Goal: Task Accomplishment & Management: Manage account settings

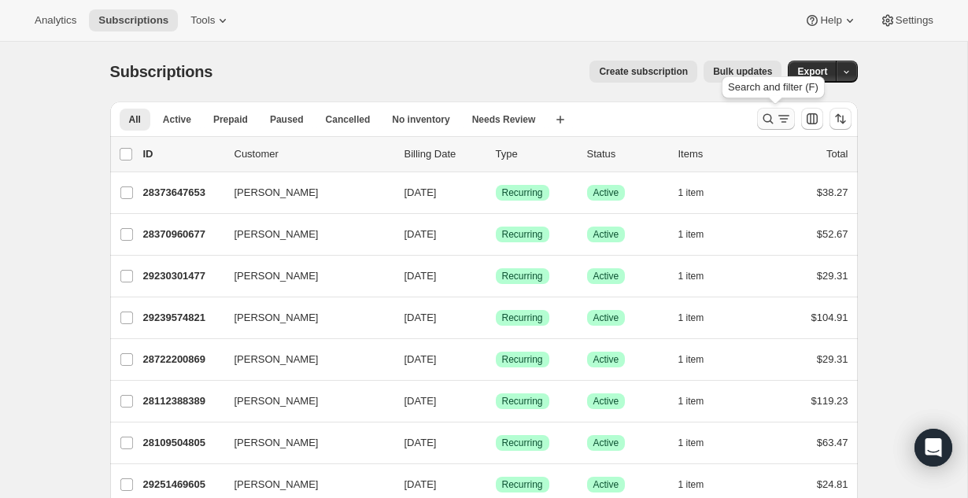
click at [786, 117] on icon "Search and filter results" at bounding box center [784, 119] width 16 height 16
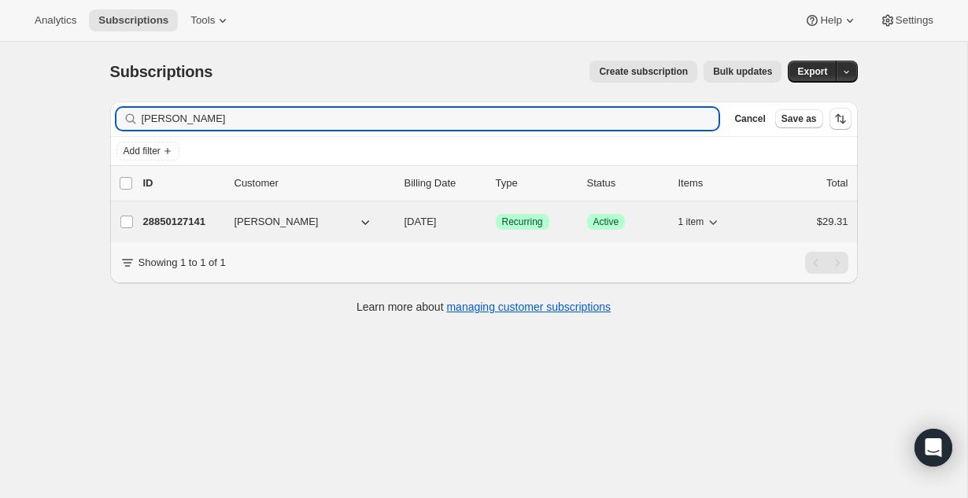
type input "[PERSON_NAME]"
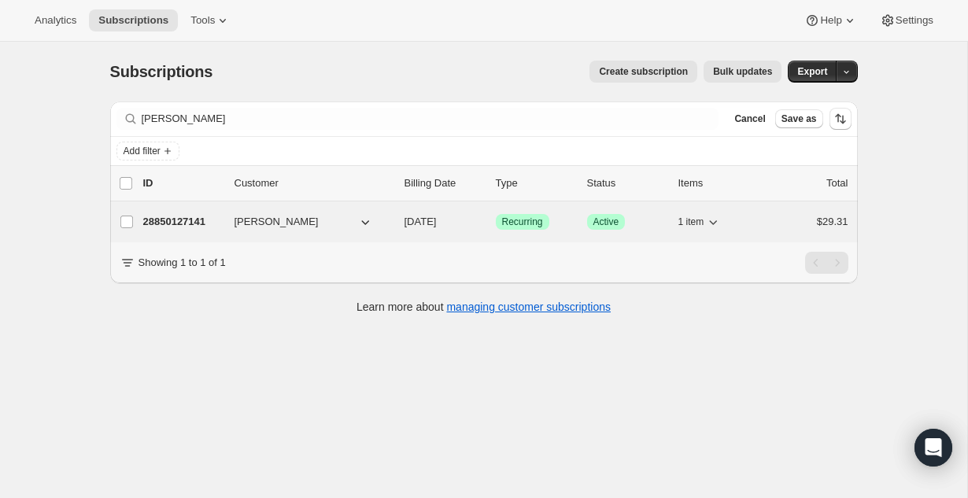
click at [174, 220] on p "28850127141" at bounding box center [182, 222] width 79 height 16
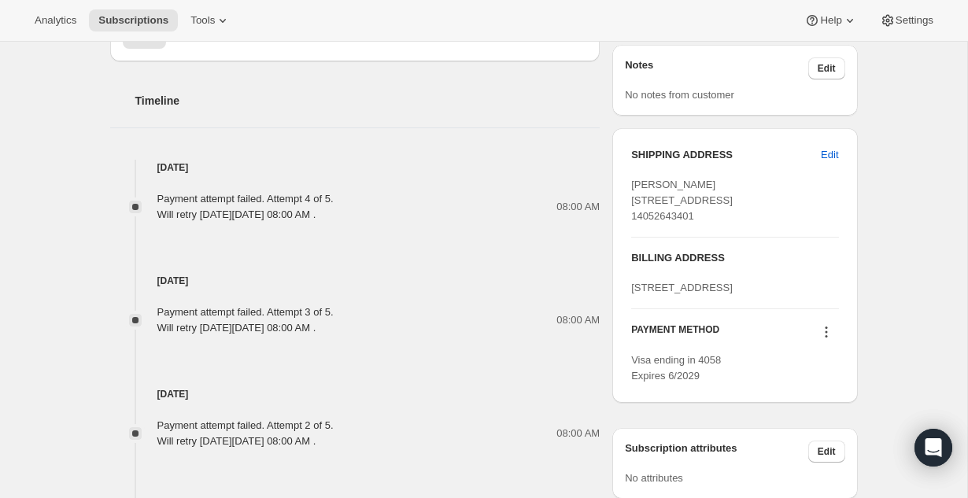
scroll to position [753, 0]
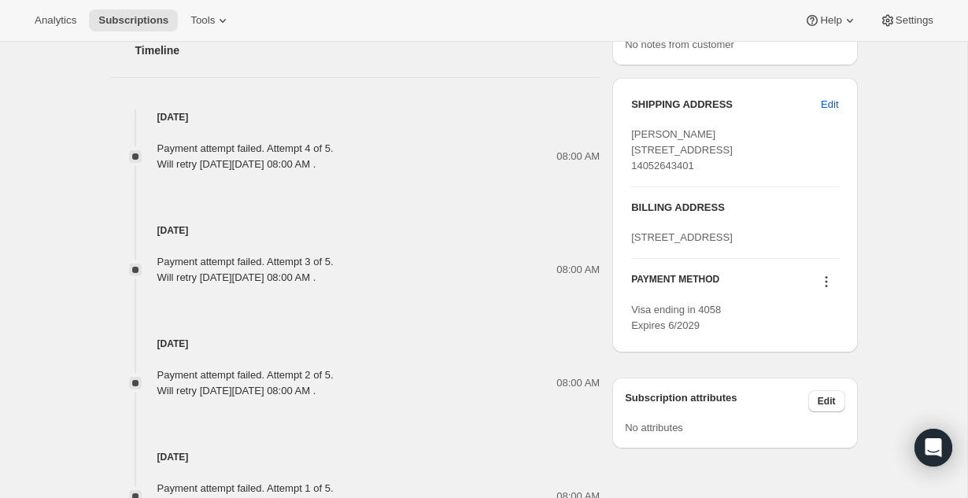
click at [826, 290] on icon at bounding box center [827, 282] width 16 height 16
click at [815, 431] on span "Add credit card" at bounding box center [801, 428] width 68 height 12
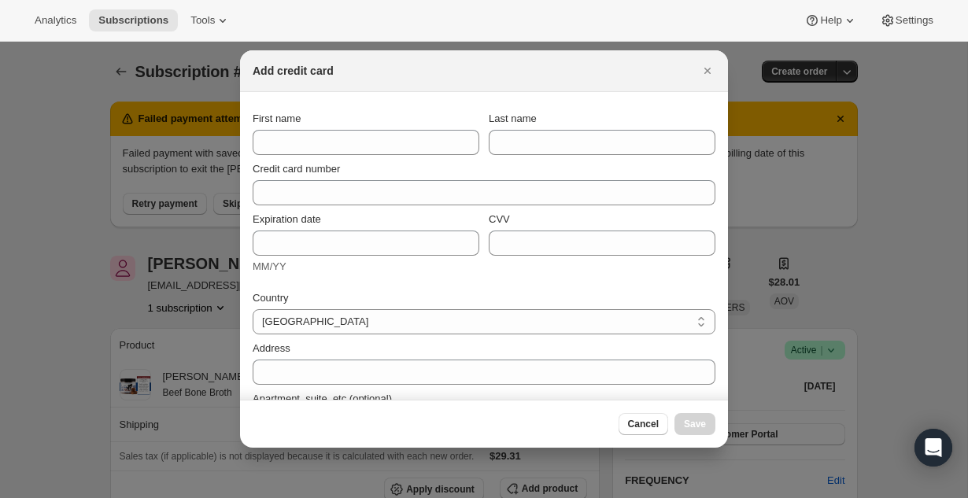
scroll to position [0, 0]
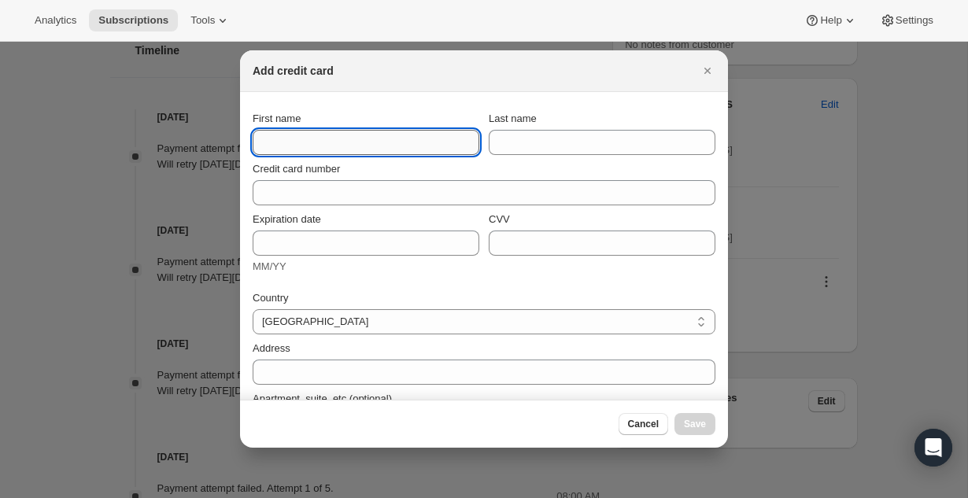
click at [446, 151] on input "First name" at bounding box center [366, 142] width 227 height 25
type input "[PERSON_NAME]"
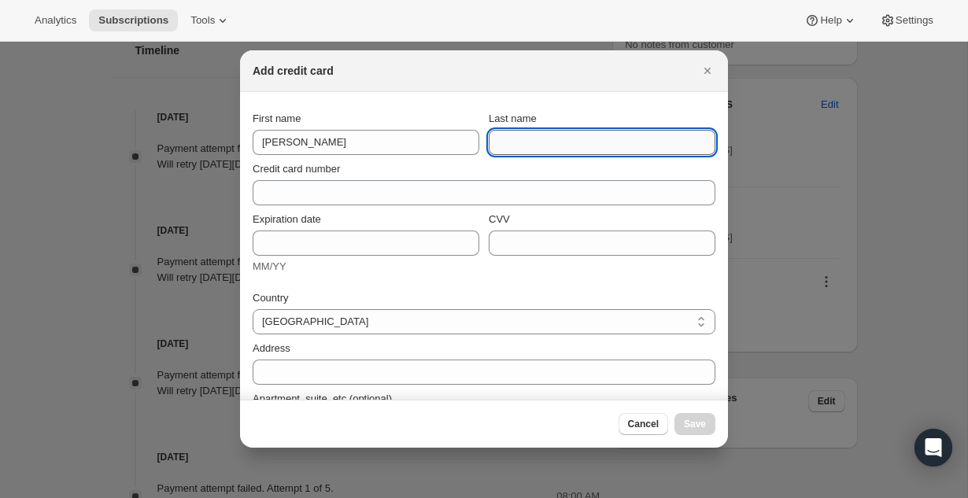
click at [609, 147] on input "Last name" at bounding box center [602, 142] width 227 height 25
type input "[PERSON_NAME]"
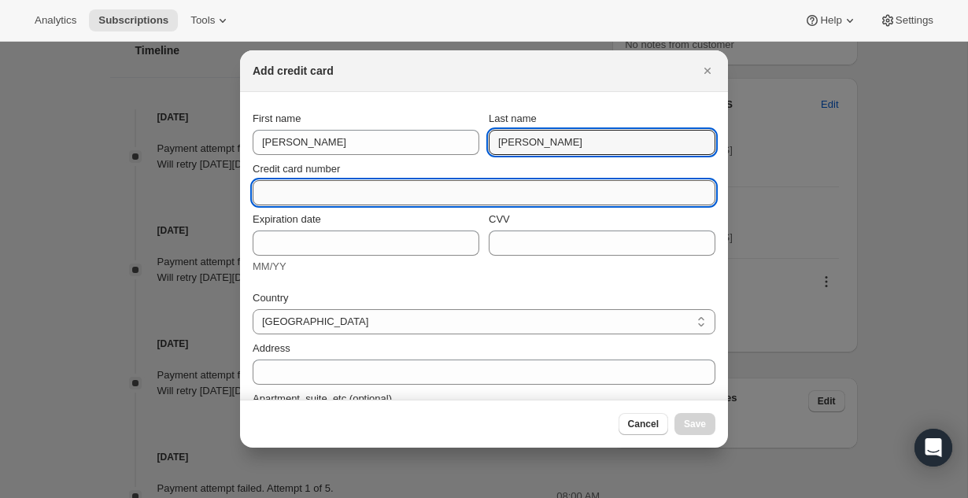
click at [393, 195] on input "Credit card number" at bounding box center [478, 192] width 450 height 25
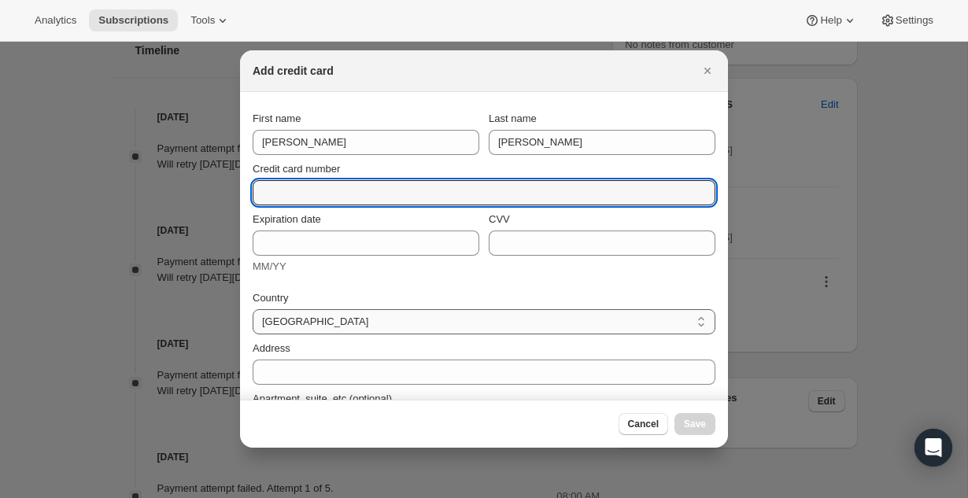
click at [352, 325] on div "Country Australia Austria Belgium Canada Czech Republic Denmark Finland France …" at bounding box center [484, 312] width 463 height 44
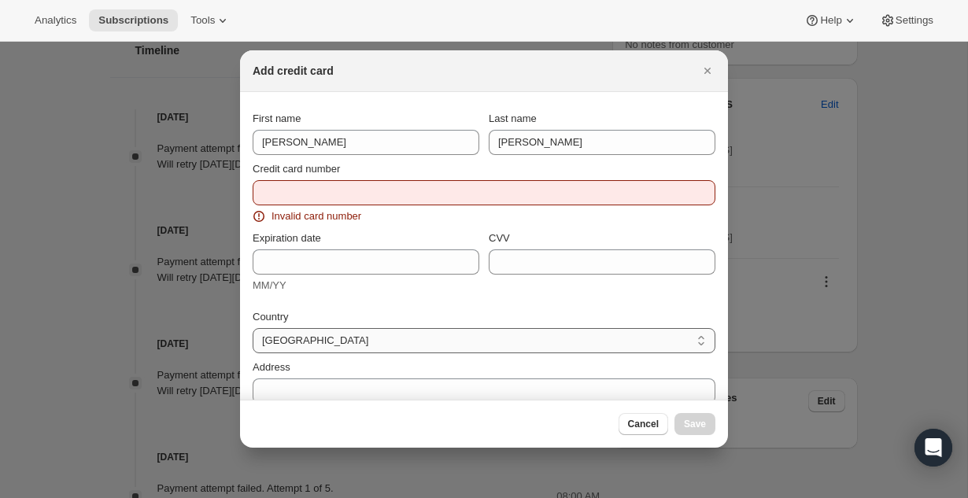
select select "US"
click at [253, 328] on select "[GEOGRAPHIC_DATA] [GEOGRAPHIC_DATA] [GEOGRAPHIC_DATA] [GEOGRAPHIC_DATA] [GEOGRA…" at bounding box center [484, 340] width 463 height 25
select select "AL"
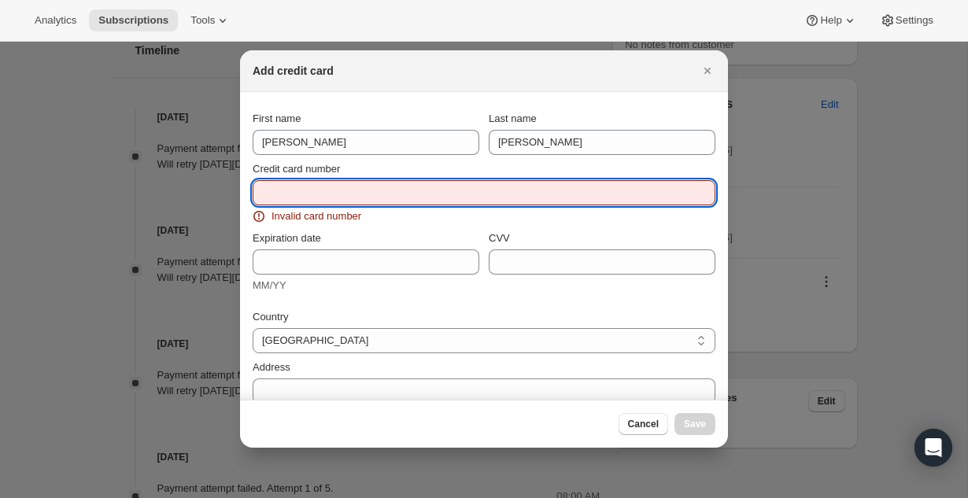
click at [321, 198] on input "Credit card number" at bounding box center [478, 192] width 450 height 25
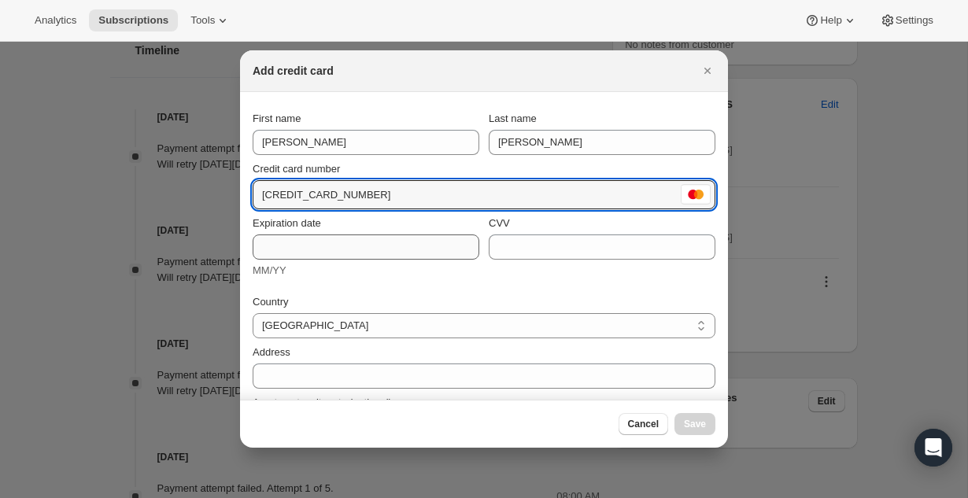
type input "[CREDIT_CARD_NUMBER]"
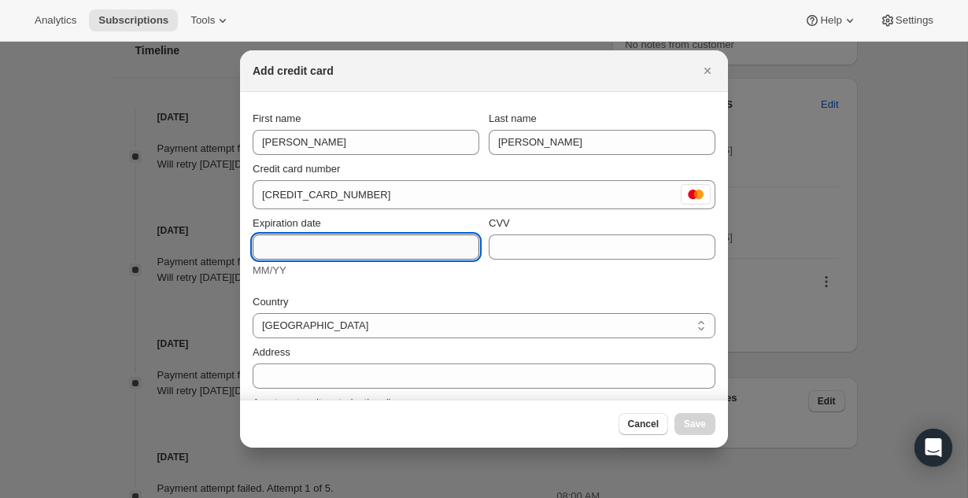
click at [290, 248] on input "Expiration date" at bounding box center [366, 247] width 227 height 25
click at [276, 246] on input "0629" at bounding box center [366, 247] width 227 height 25
type input "06/29"
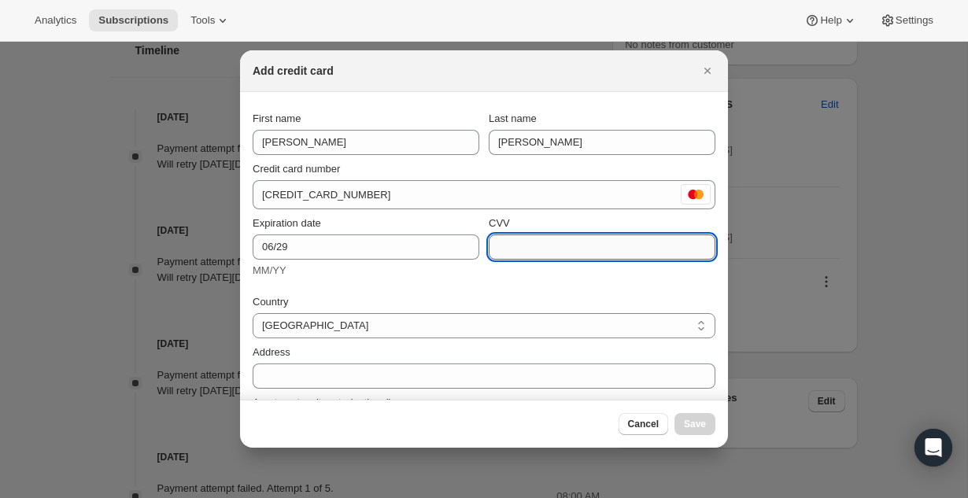
click at [553, 255] on input "CVV" at bounding box center [602, 247] width 227 height 25
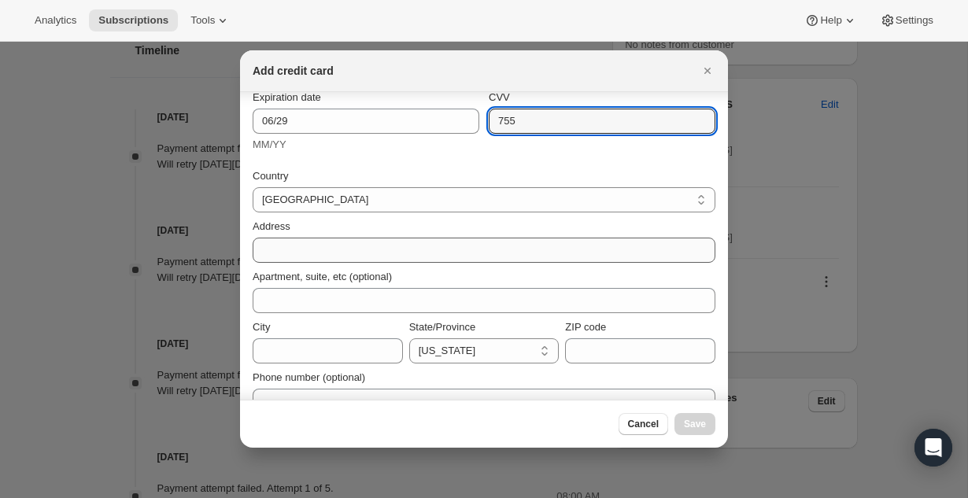
type input "755"
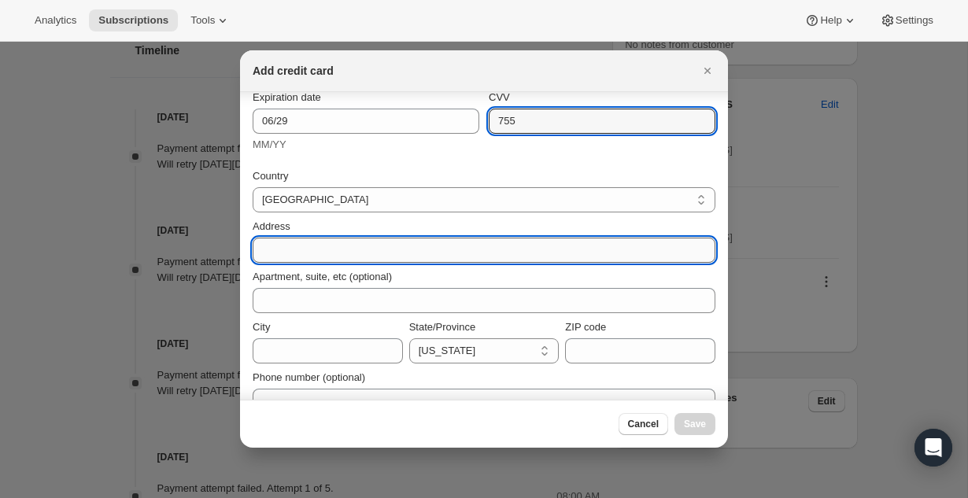
click at [346, 250] on input "Address" at bounding box center [484, 250] width 463 height 25
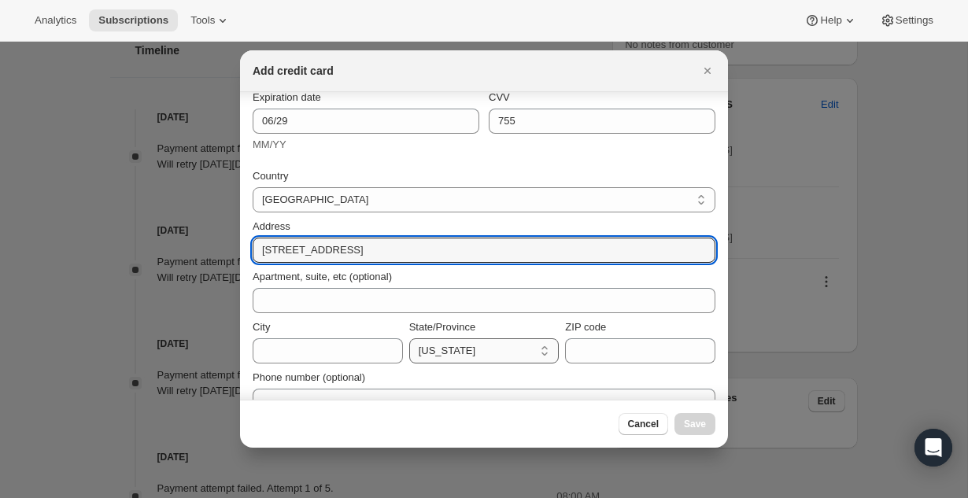
type input "7413 nw 26th st"
click at [465, 353] on select "[US_STATE] [US_STATE] [US_STATE] [US_STATE] [US_STATE] [US_STATE] [US_STATE] [U…" at bounding box center [484, 350] width 150 height 25
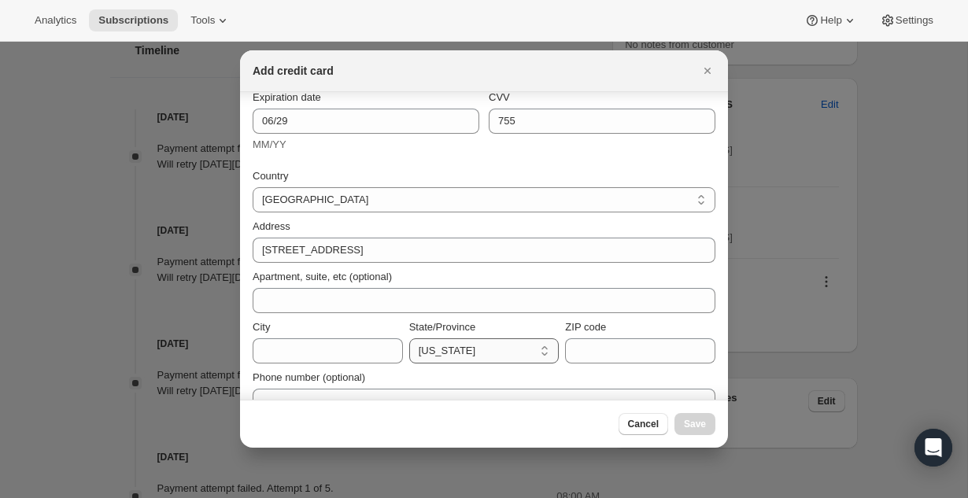
select select "OK"
click at [409, 338] on select "[US_STATE] [US_STATE] [US_STATE] [US_STATE] [US_STATE] [US_STATE] [US_STATE] [U…" at bounding box center [484, 350] width 150 height 25
click at [310, 352] on input "City" at bounding box center [328, 350] width 150 height 25
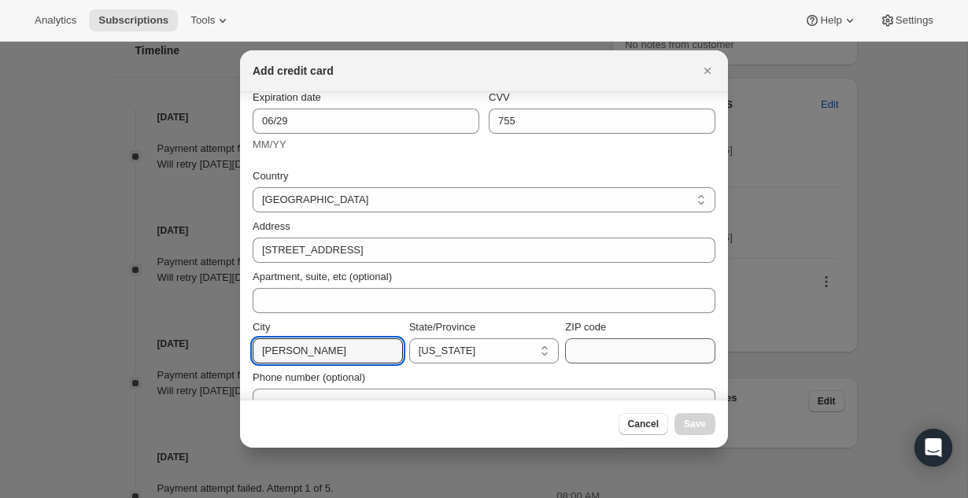
type input "[PERSON_NAME]"
click at [654, 350] on input "ZIP code" at bounding box center [640, 350] width 150 height 25
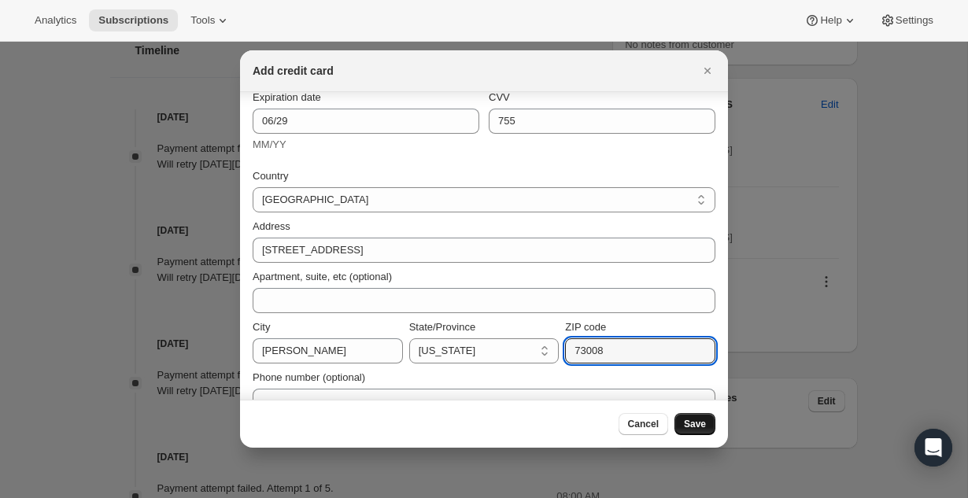
type input "73008"
click at [698, 420] on span "Save" at bounding box center [695, 424] width 22 height 13
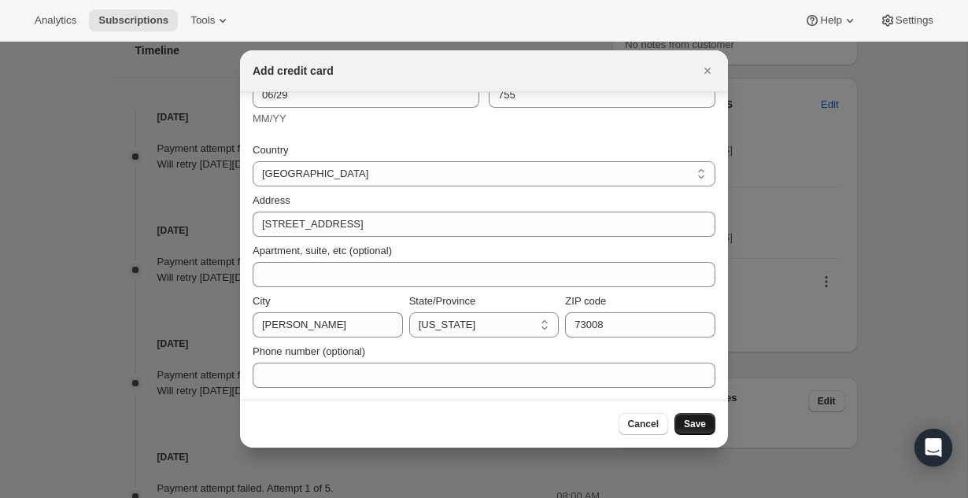
scroll to position [0, 0]
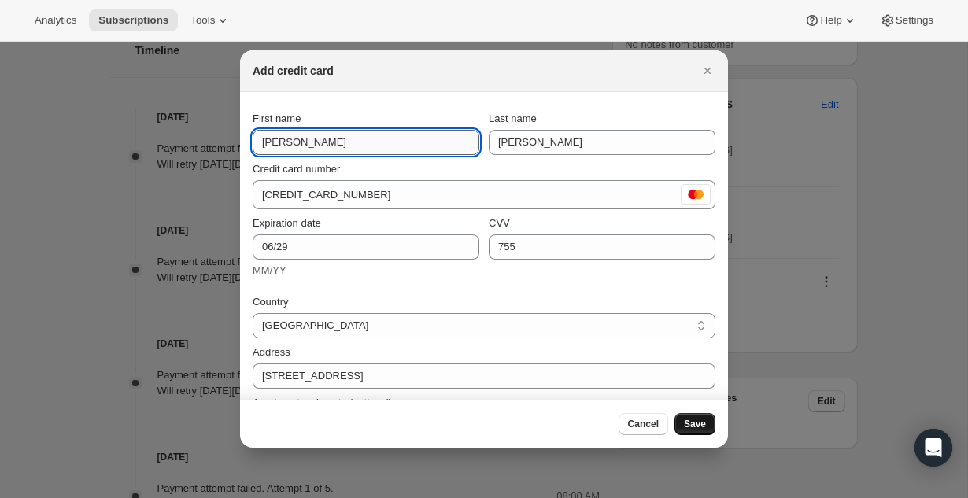
click at [330, 142] on input "[PERSON_NAME]" at bounding box center [366, 142] width 227 height 25
type input "J"
click at [500, 177] on div "Credit card number 5275 2300 0630 1865" at bounding box center [484, 185] width 463 height 48
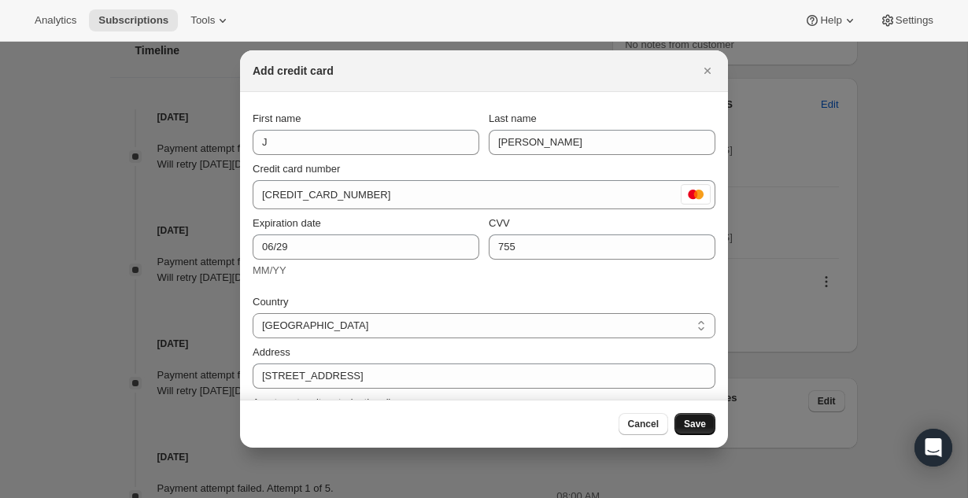
click at [693, 426] on span "Save" at bounding box center [695, 424] width 22 height 13
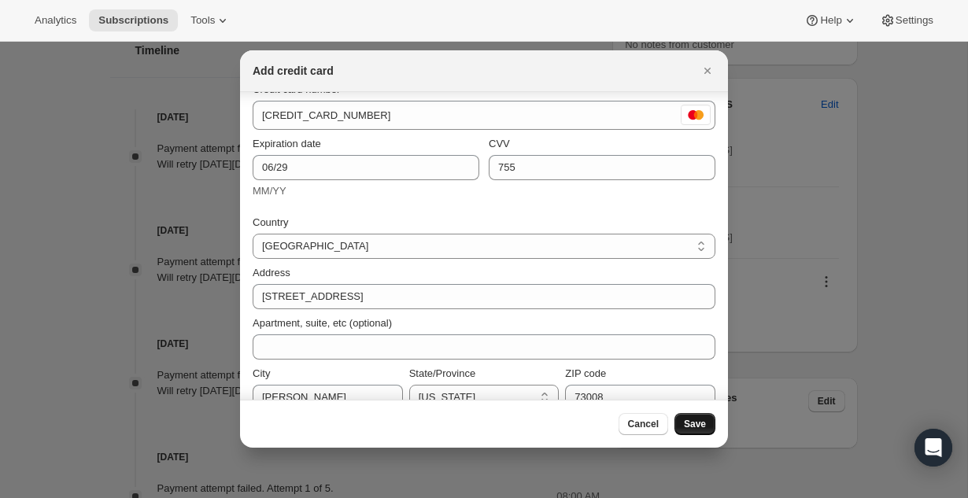
scroll to position [152, 0]
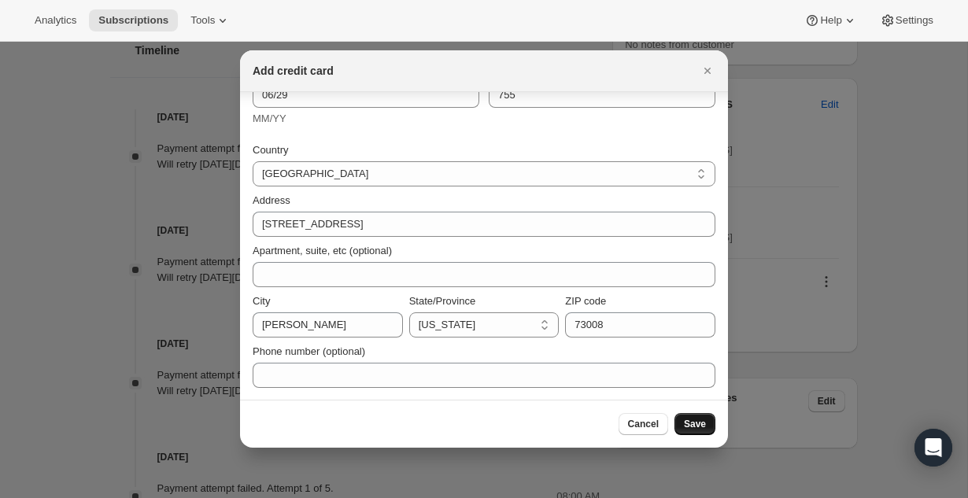
click at [691, 423] on span "Save" at bounding box center [695, 424] width 22 height 13
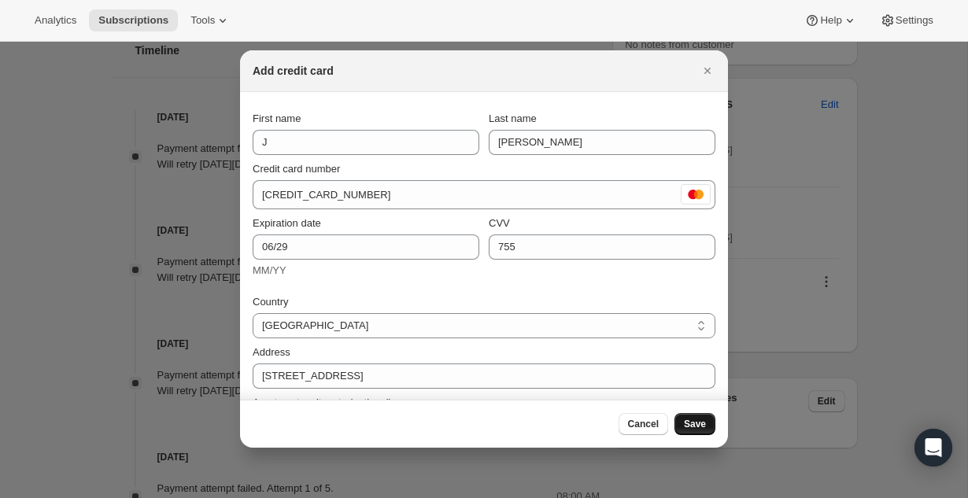
scroll to position [2, 0]
click at [641, 422] on span "Cancel" at bounding box center [643, 424] width 31 height 13
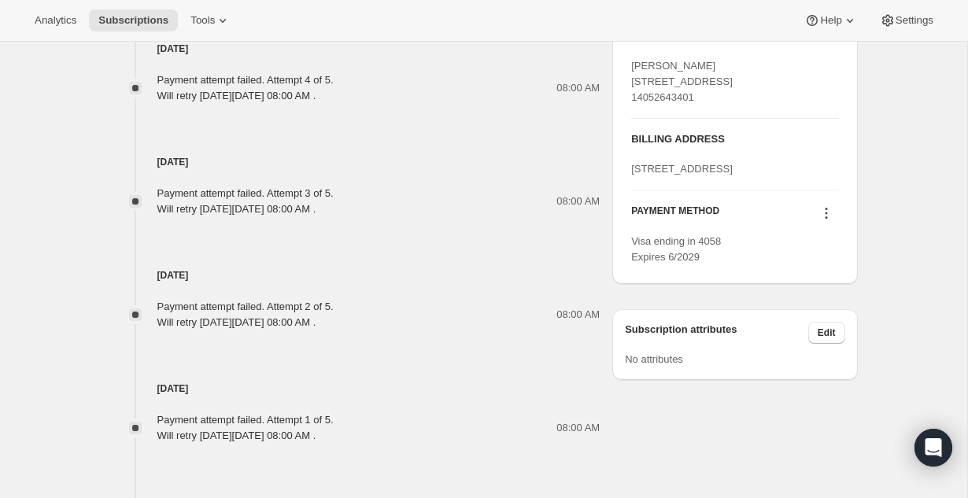
scroll to position [1045, 0]
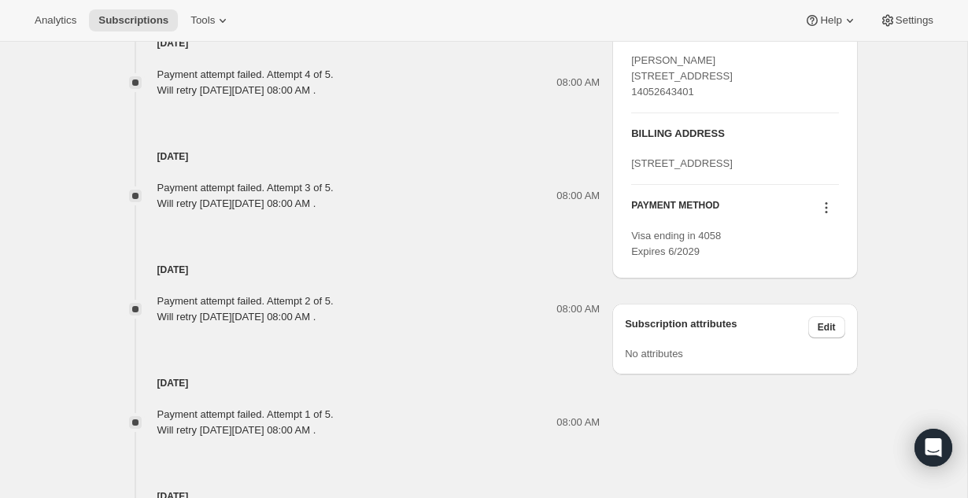
click at [825, 216] on icon at bounding box center [827, 208] width 16 height 16
click at [832, 291] on button "Send link to update card" at bounding box center [823, 299] width 120 height 25
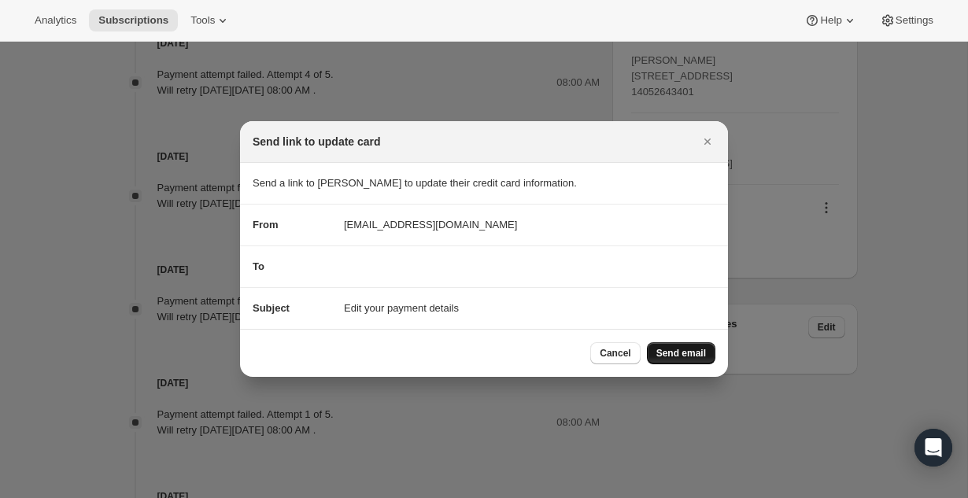
click at [685, 360] on button "Send email" at bounding box center [681, 353] width 68 height 22
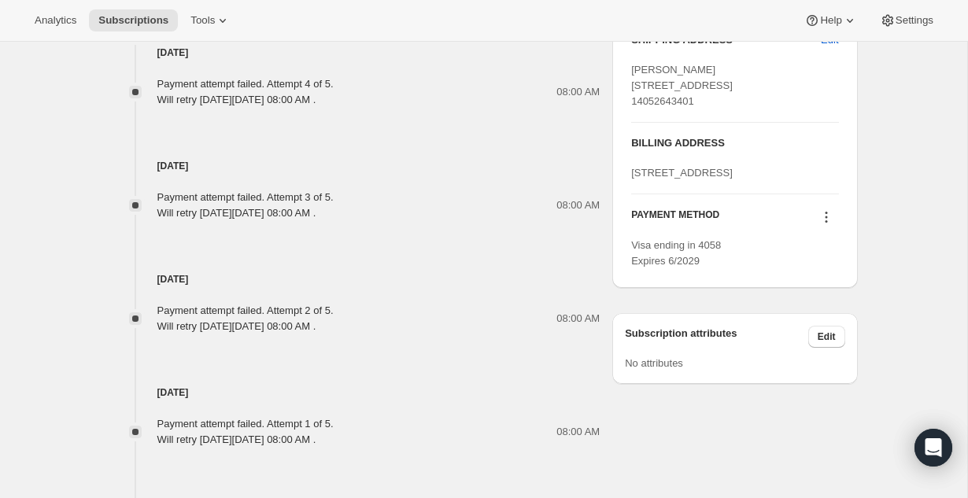
scroll to position [1108, 0]
click at [826, 224] on icon at bounding box center [827, 217] width 16 height 16
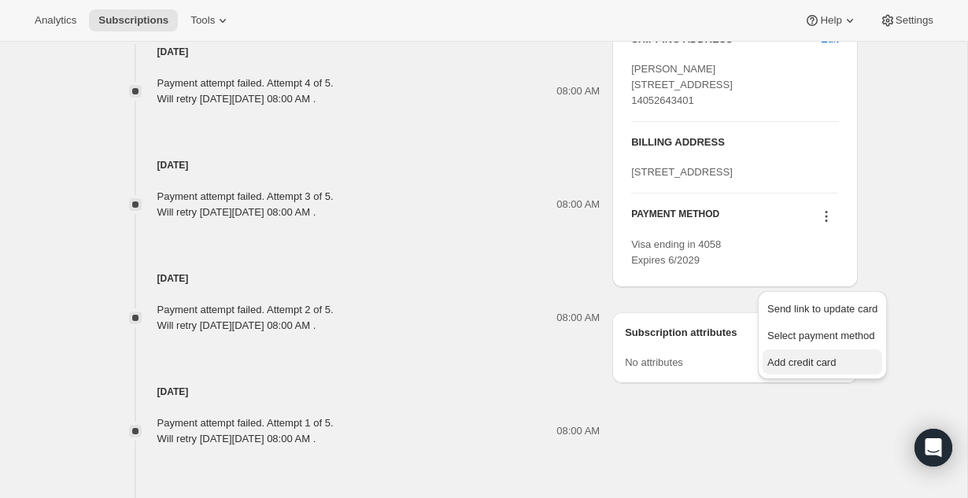
click at [808, 364] on span "Add credit card" at bounding box center [801, 363] width 68 height 12
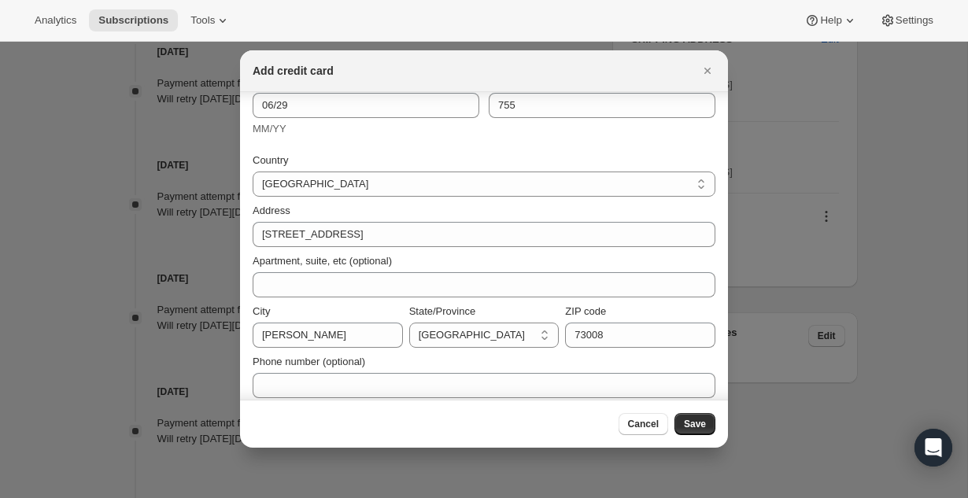
scroll to position [141, 0]
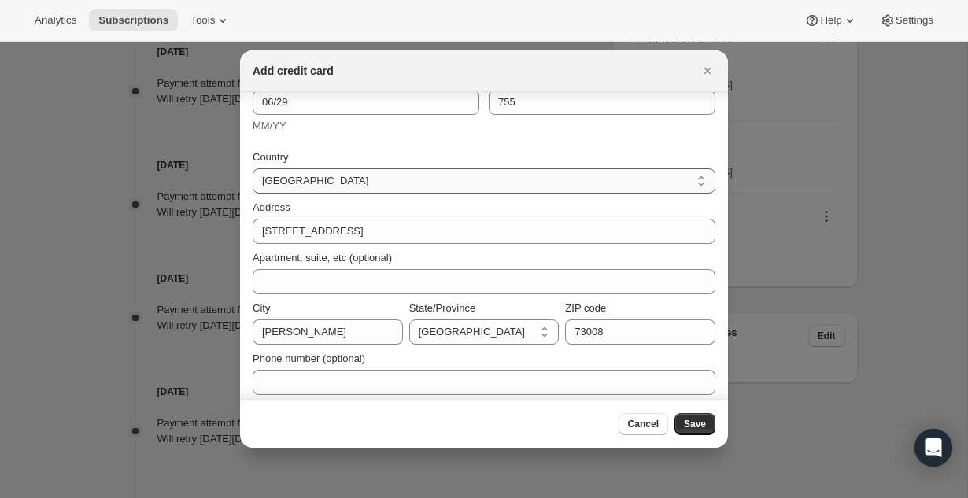
click at [382, 183] on select "[GEOGRAPHIC_DATA] [GEOGRAPHIC_DATA] [GEOGRAPHIC_DATA] [GEOGRAPHIC_DATA] [GEOGRA…" at bounding box center [484, 180] width 463 height 25
select select "US"
click at [253, 168] on select "[GEOGRAPHIC_DATA] [GEOGRAPHIC_DATA] [GEOGRAPHIC_DATA] [GEOGRAPHIC_DATA] [GEOGRA…" at bounding box center [484, 180] width 463 height 25
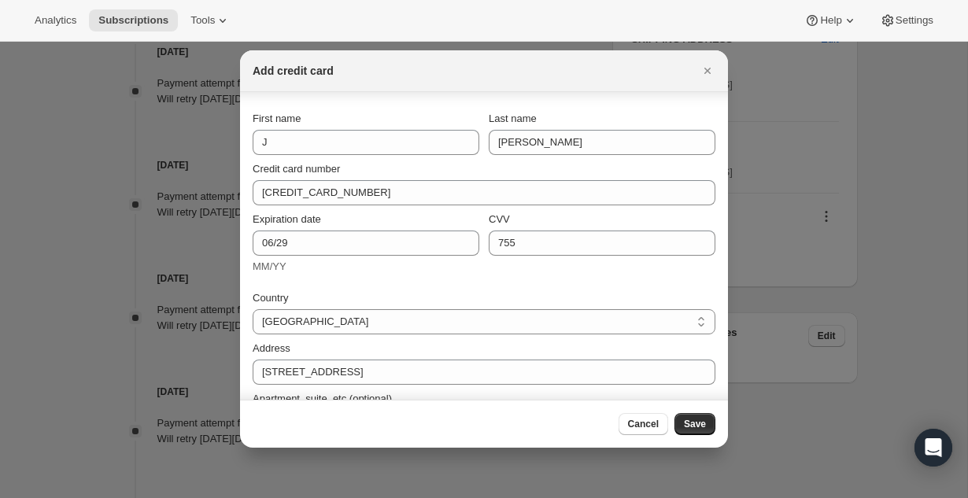
scroll to position [149, 0]
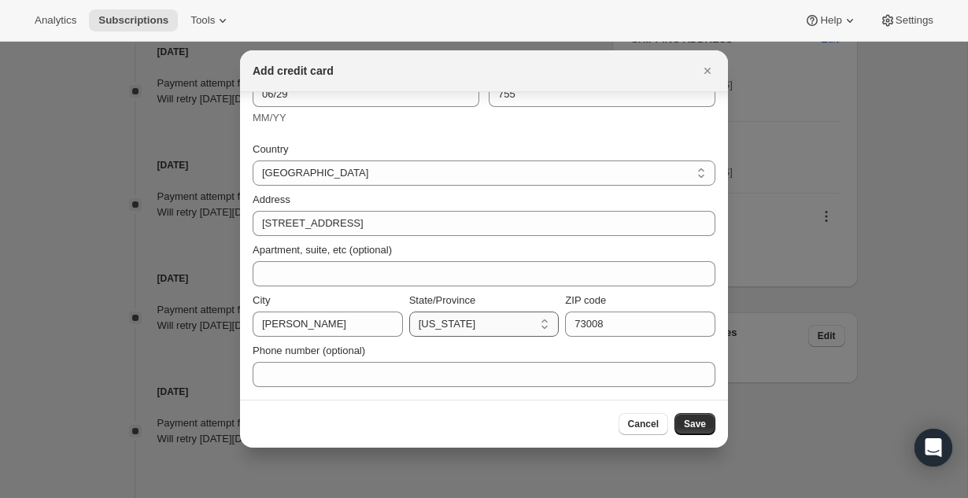
click at [545, 324] on select "[US_STATE] [US_STATE] [US_STATE] [US_STATE] [US_STATE] [US_STATE] [US_STATE] [U…" at bounding box center [484, 324] width 150 height 25
select select "OK"
click at [409, 312] on select "[US_STATE] [US_STATE] [US_STATE] [US_STATE] [US_STATE] [US_STATE] [US_STATE] [U…" at bounding box center [484, 324] width 150 height 25
click at [530, 292] on div "City Bethany State/Province Alabama Alaska American Samoa Arizona Arkansas Cali…" at bounding box center [484, 312] width 463 height 50
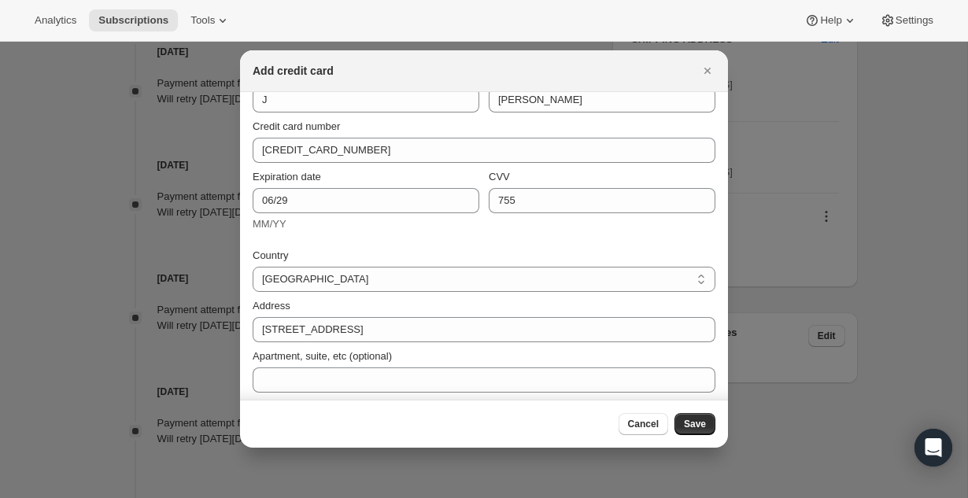
scroll to position [0, 0]
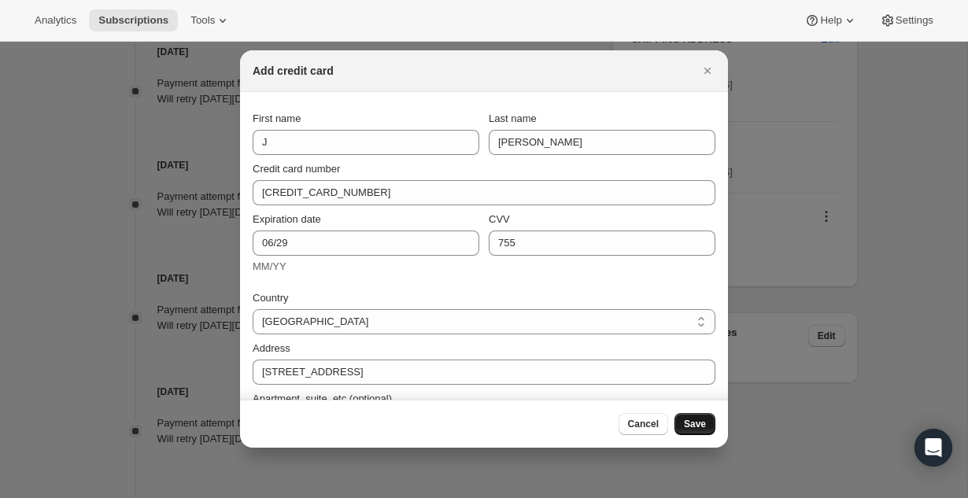
click at [704, 426] on span "Save" at bounding box center [695, 424] width 22 height 13
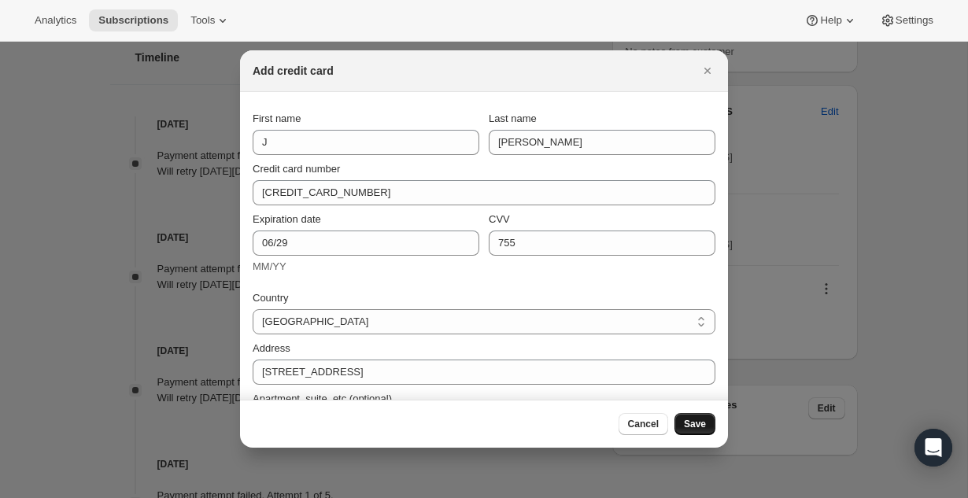
scroll to position [1181, 0]
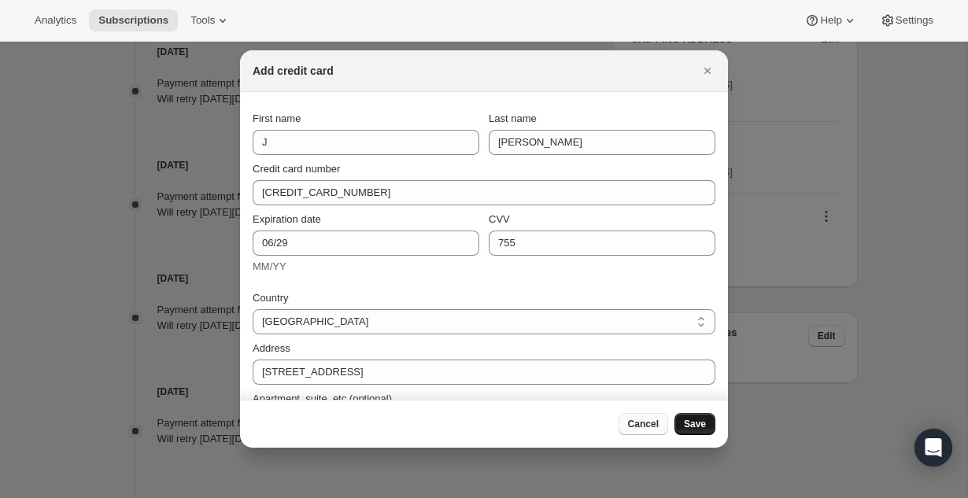
click at [635, 426] on span "Cancel" at bounding box center [643, 424] width 31 height 13
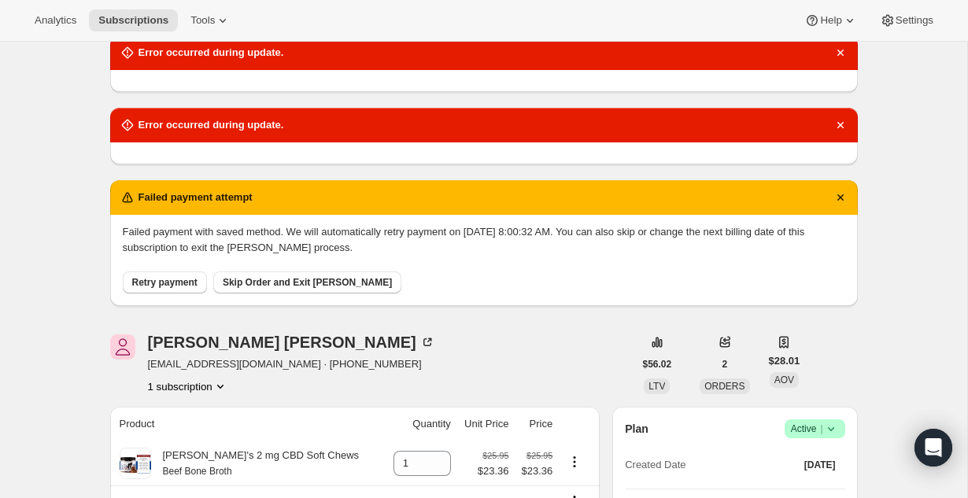
scroll to position [0, 0]
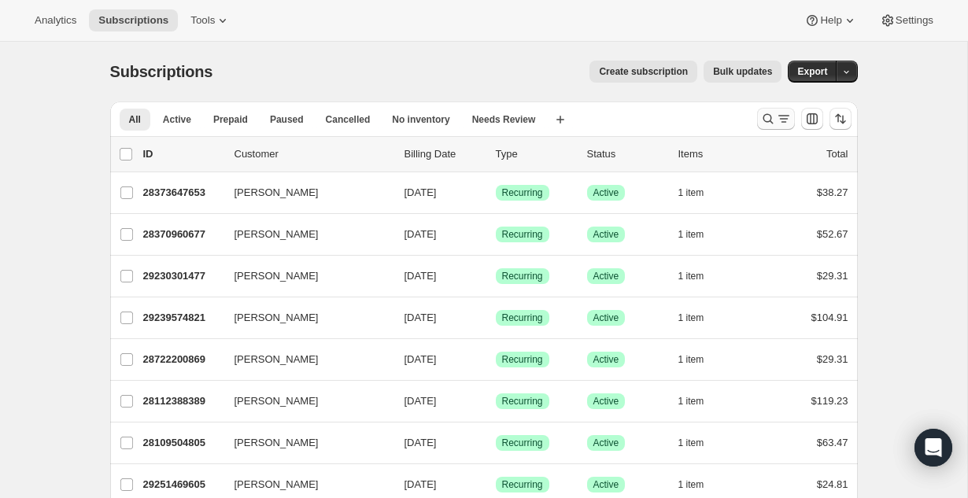
click at [762, 115] on icon "Search and filter results" at bounding box center [768, 119] width 16 height 16
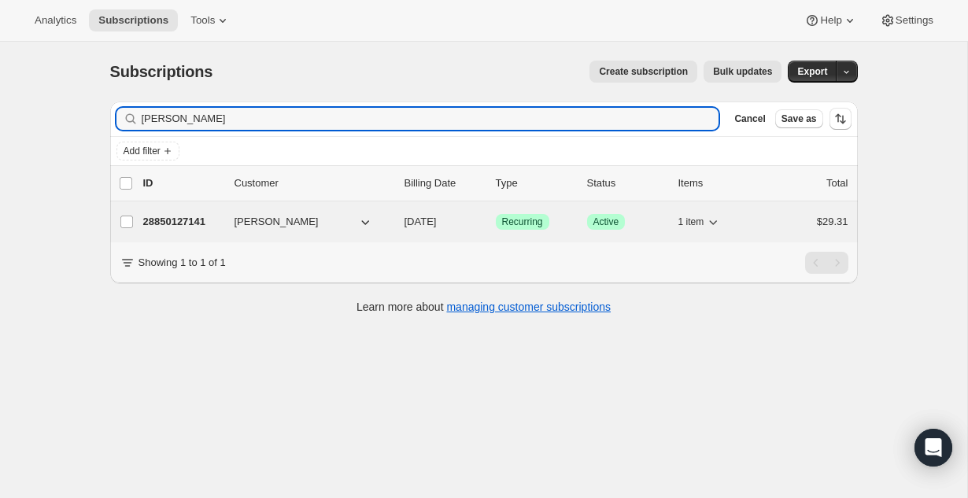
type input "[PERSON_NAME]"
click at [179, 224] on p "28850127141" at bounding box center [182, 222] width 79 height 16
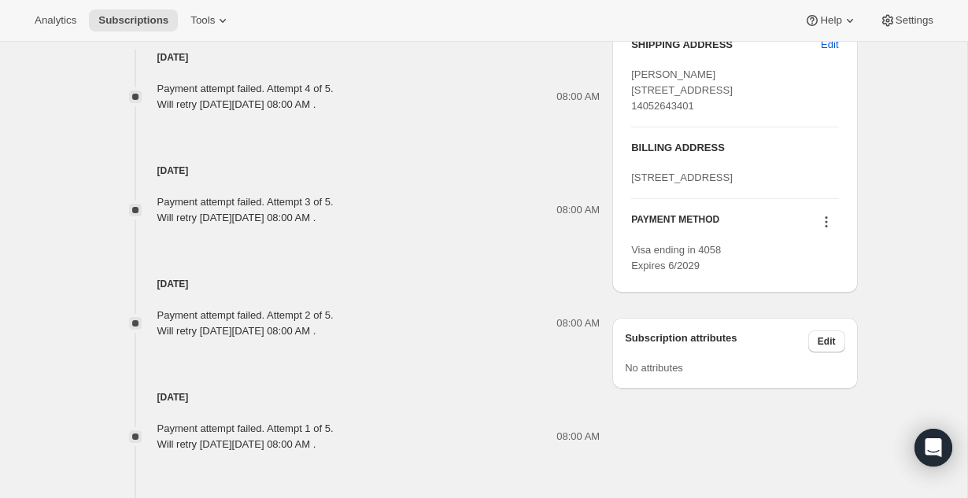
scroll to position [830, 0]
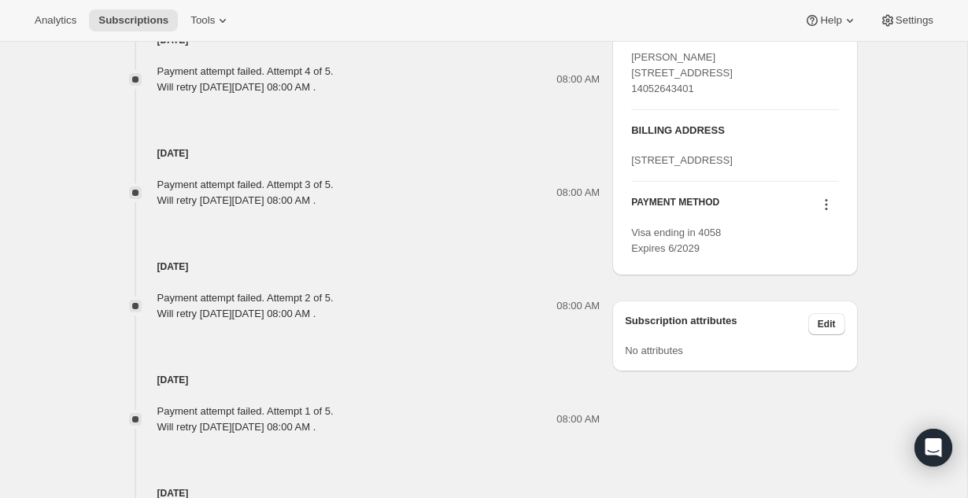
click at [820, 213] on icon at bounding box center [827, 205] width 16 height 16
click at [817, 357] on span "Add credit card" at bounding box center [822, 351] width 110 height 16
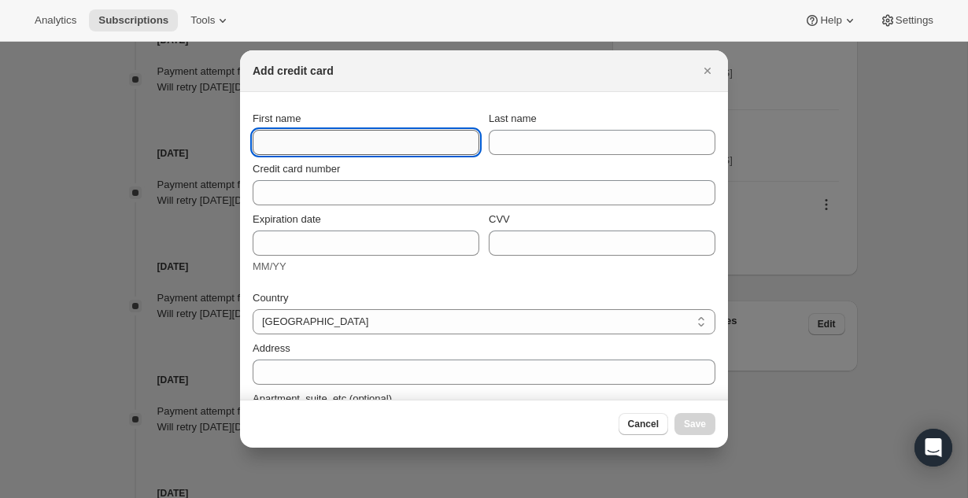
click at [350, 146] on input "First name" at bounding box center [366, 142] width 227 height 25
type input "J"
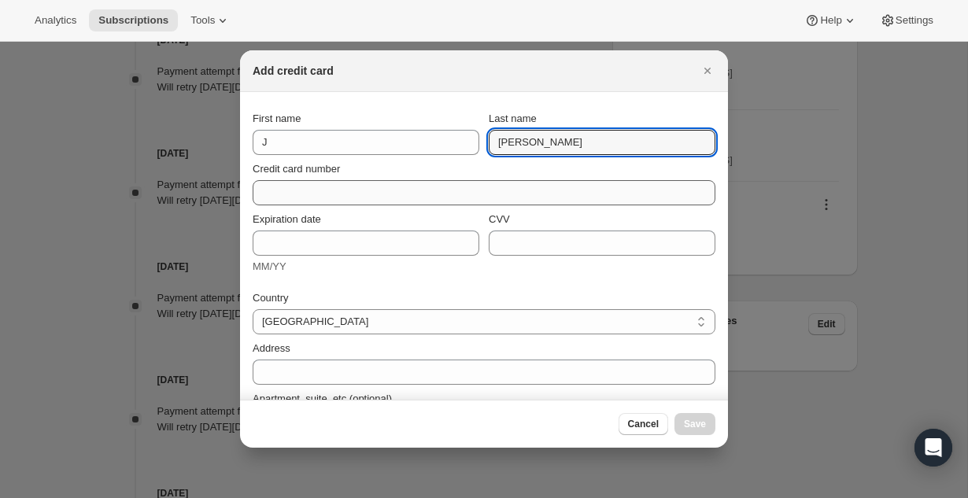
type input "[PERSON_NAME]"
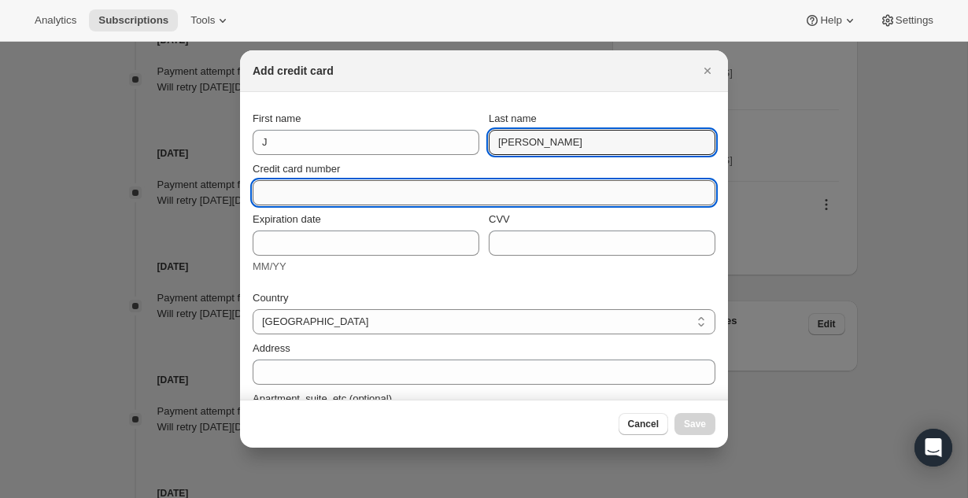
click at [283, 190] on input "Credit card number" at bounding box center [478, 192] width 450 height 25
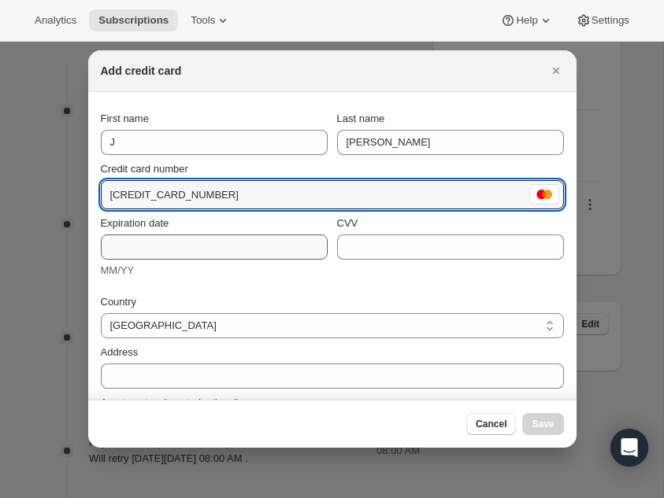
type input "[CREDIT_CARD_NUMBER]"
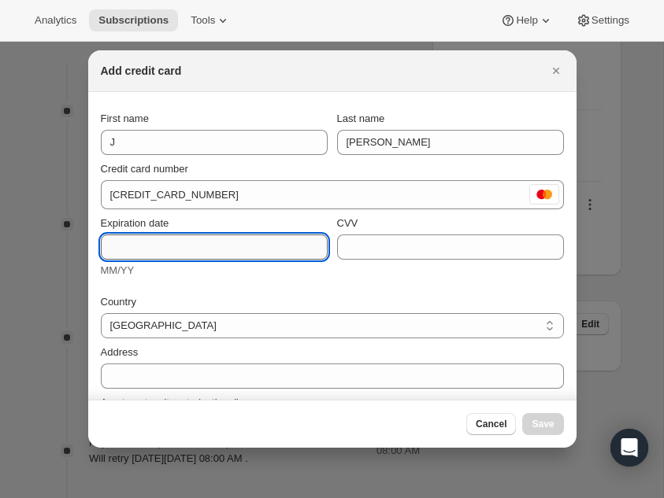
click at [142, 241] on input "Expiration date" at bounding box center [214, 247] width 227 height 25
type input "06/29"
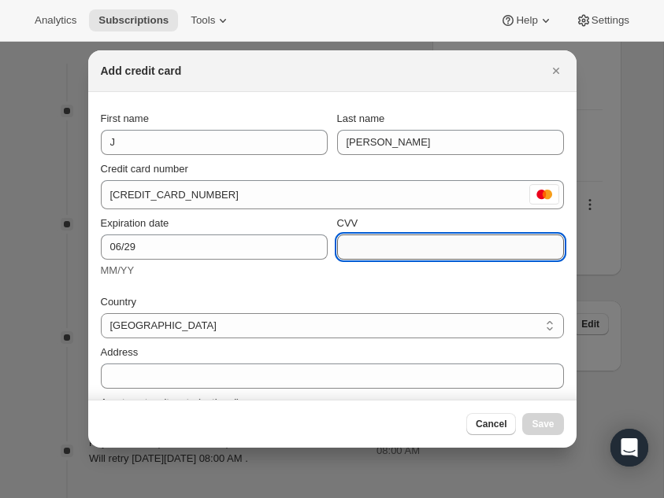
click at [377, 243] on input "CVV" at bounding box center [450, 247] width 227 height 25
type input "755"
click at [181, 315] on select "[GEOGRAPHIC_DATA] [GEOGRAPHIC_DATA] [GEOGRAPHIC_DATA] [GEOGRAPHIC_DATA] [GEOGRA…" at bounding box center [332, 325] width 463 height 25
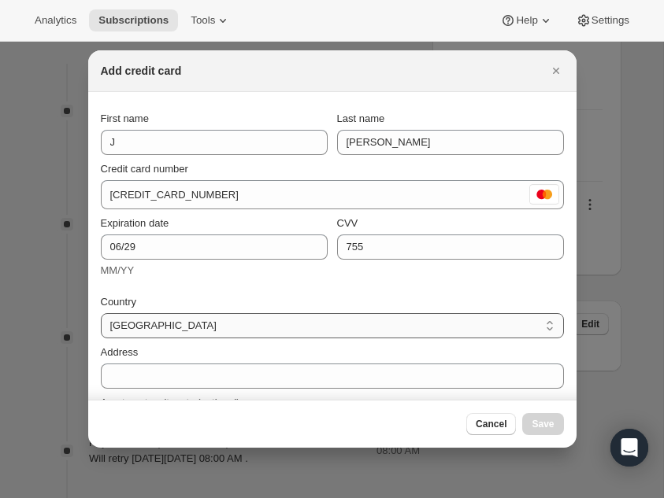
select select "US"
click at [101, 313] on select "[GEOGRAPHIC_DATA] [GEOGRAPHIC_DATA] [GEOGRAPHIC_DATA] [GEOGRAPHIC_DATA] [GEOGRA…" at bounding box center [332, 325] width 463 height 25
select select "AL"
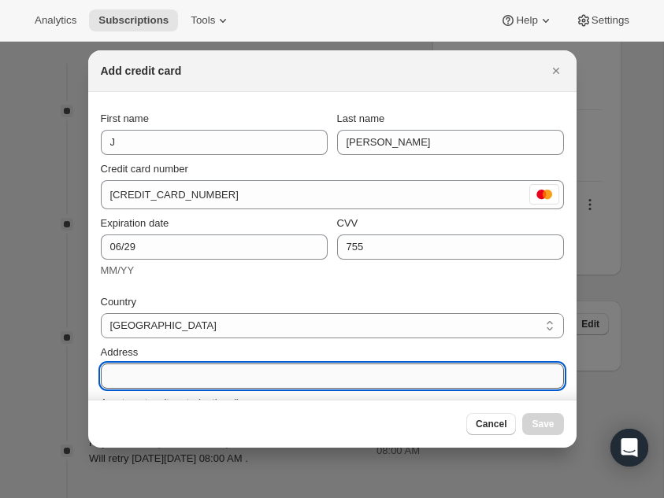
click at [187, 375] on input "Address" at bounding box center [332, 376] width 463 height 25
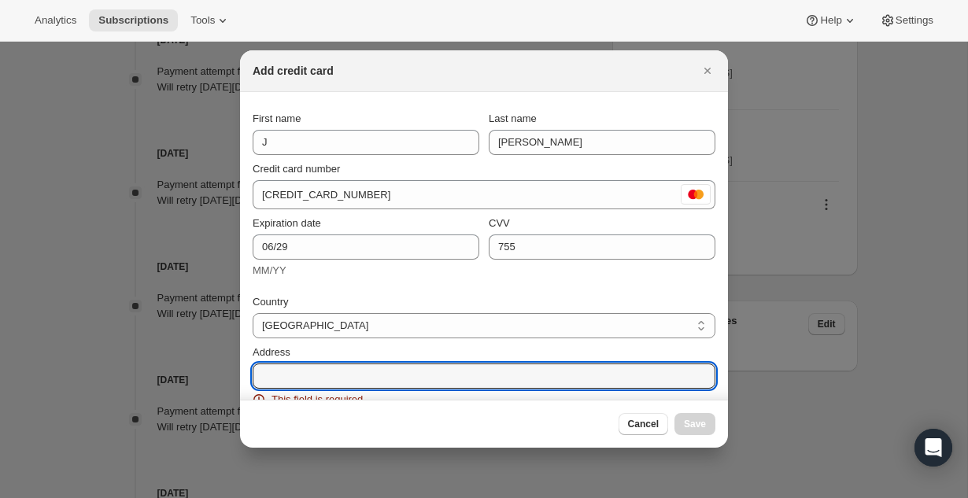
paste input "[STREET_ADDRESS]"
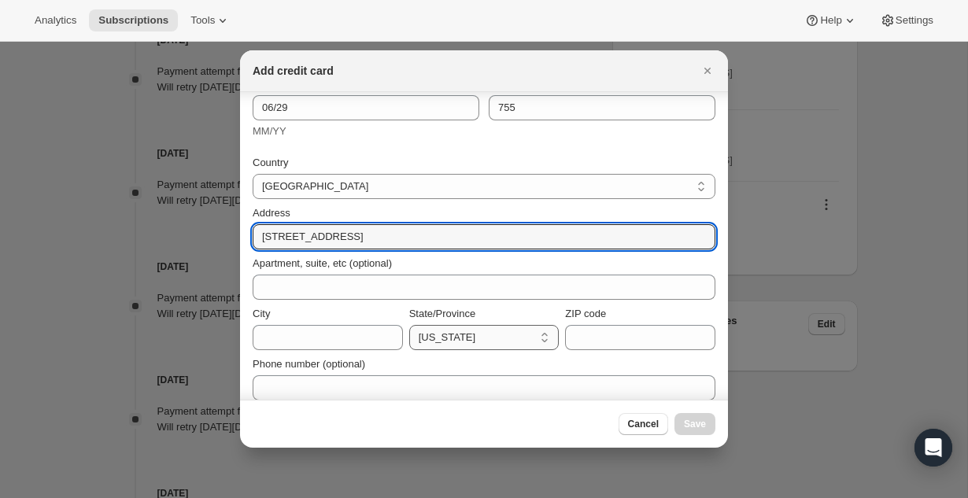
scroll to position [143, 0]
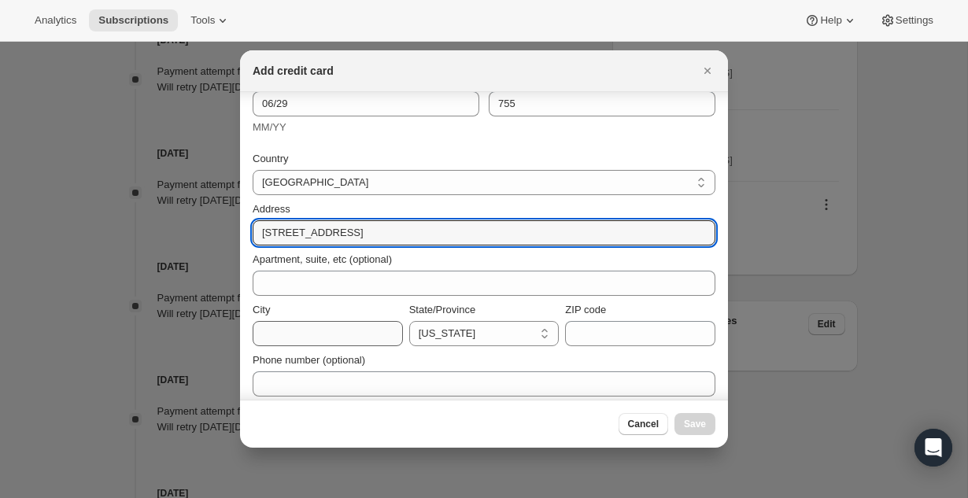
type input "[STREET_ADDRESS]"
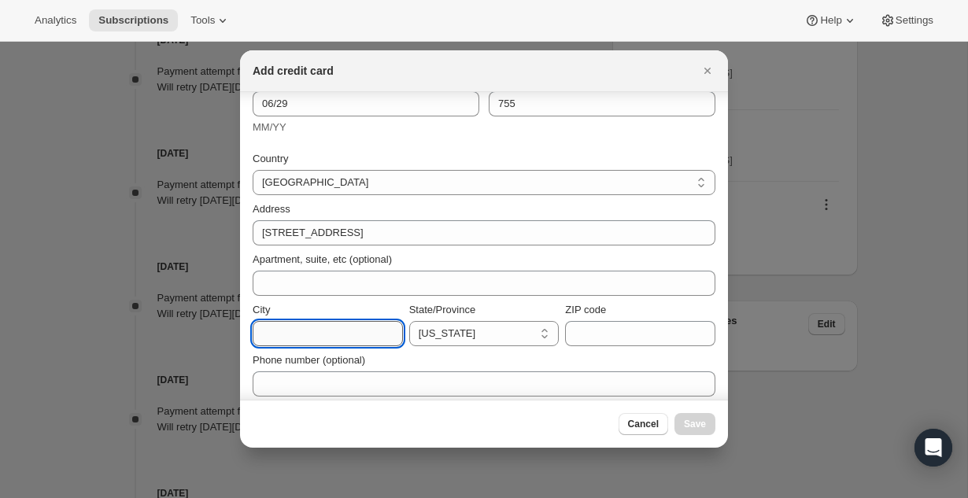
click at [332, 331] on input "City" at bounding box center [328, 333] width 150 height 25
type input "[PERSON_NAME]"
select select "OK"
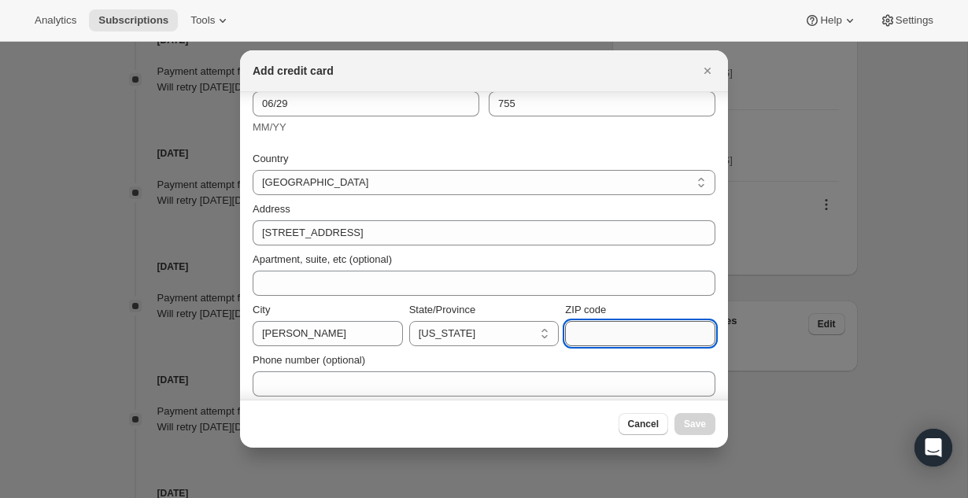
click at [591, 323] on input "ZIP code" at bounding box center [640, 333] width 150 height 25
paste input "73008"
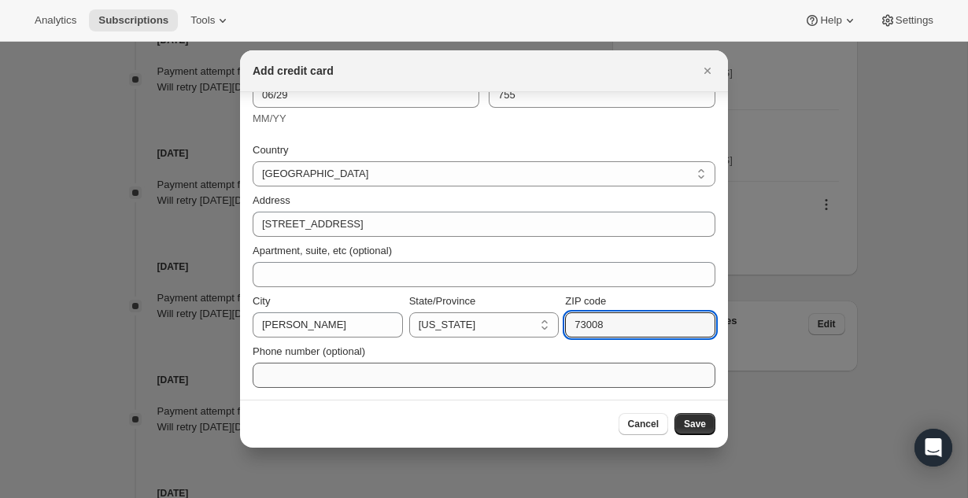
type input "73008"
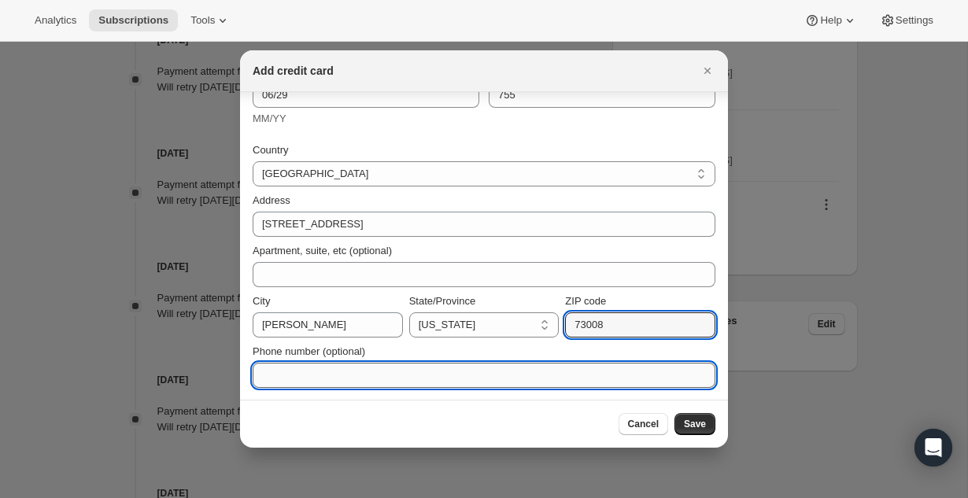
click at [500, 368] on input "Phone number (optional)" at bounding box center [484, 375] width 463 height 25
click at [545, 294] on div "State/Province" at bounding box center [484, 302] width 150 height 16
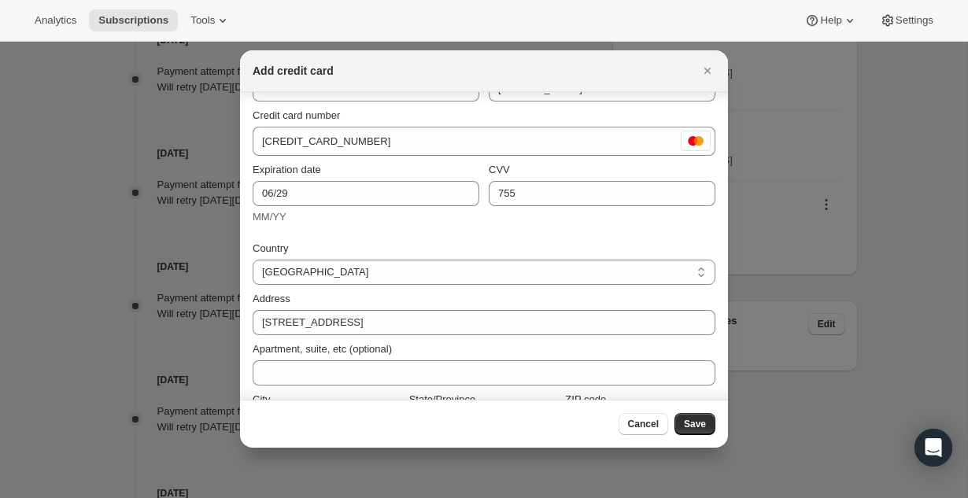
scroll to position [0, 0]
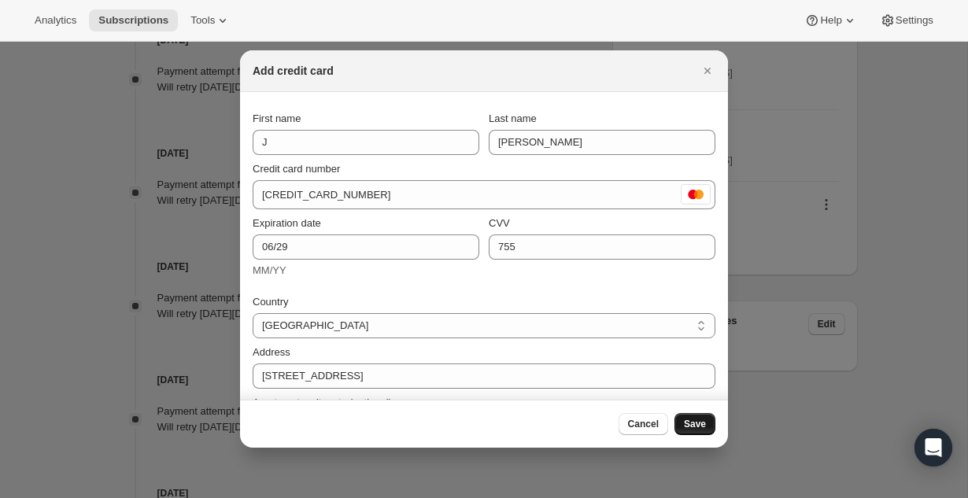
click at [697, 428] on span "Save" at bounding box center [695, 424] width 22 height 13
click at [697, 68] on button "Close" at bounding box center [708, 71] width 22 height 22
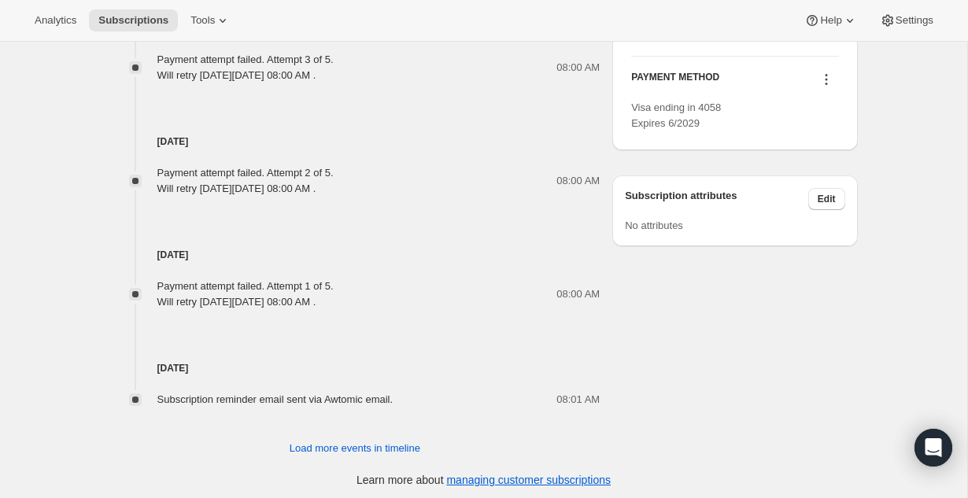
scroll to position [1033, 0]
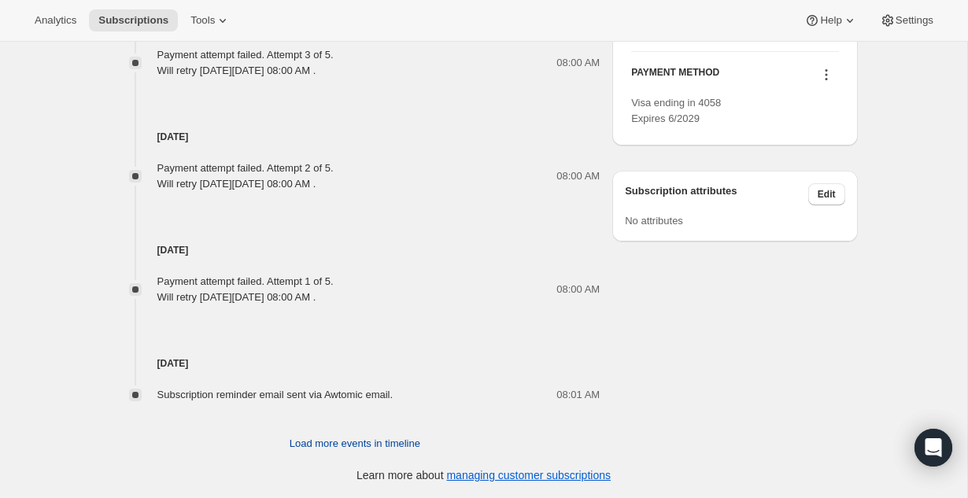
click at [331, 441] on span "Load more events in timeline" at bounding box center [355, 444] width 131 height 16
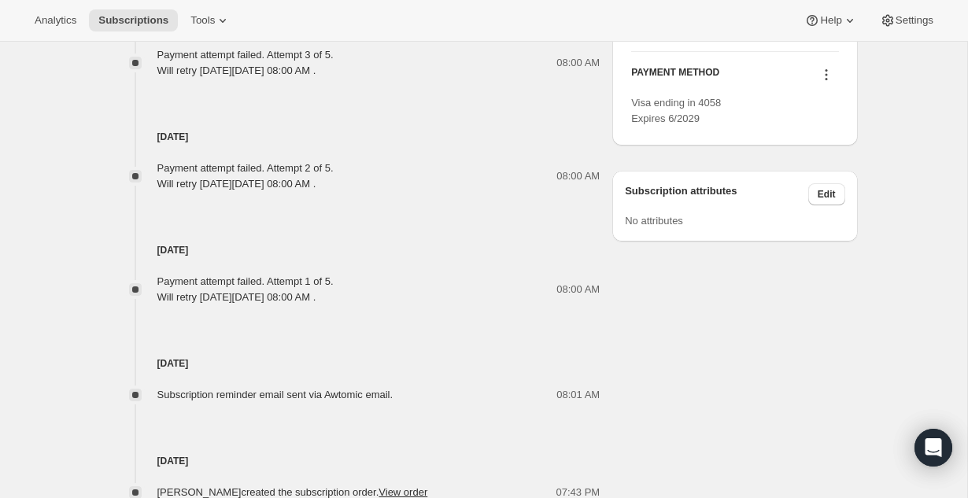
scroll to position [1081, 0]
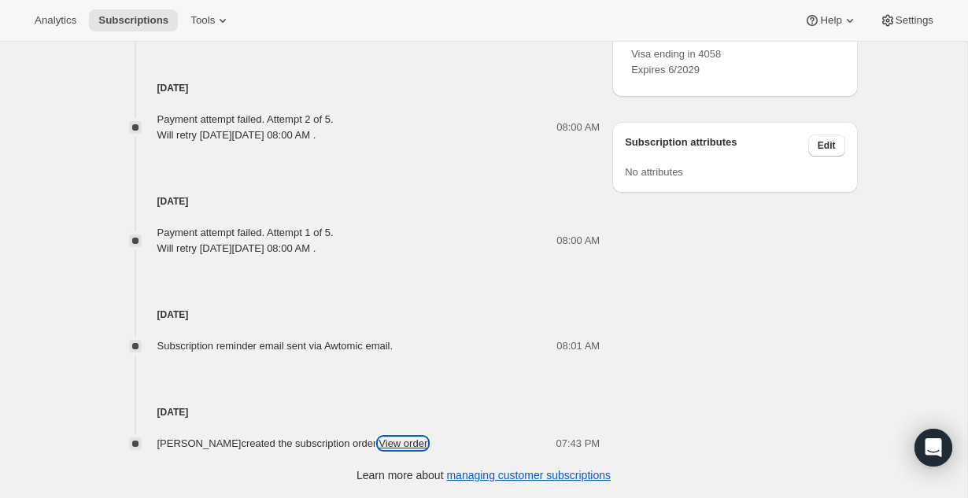
click at [427, 447] on link "View order" at bounding box center [403, 444] width 49 height 12
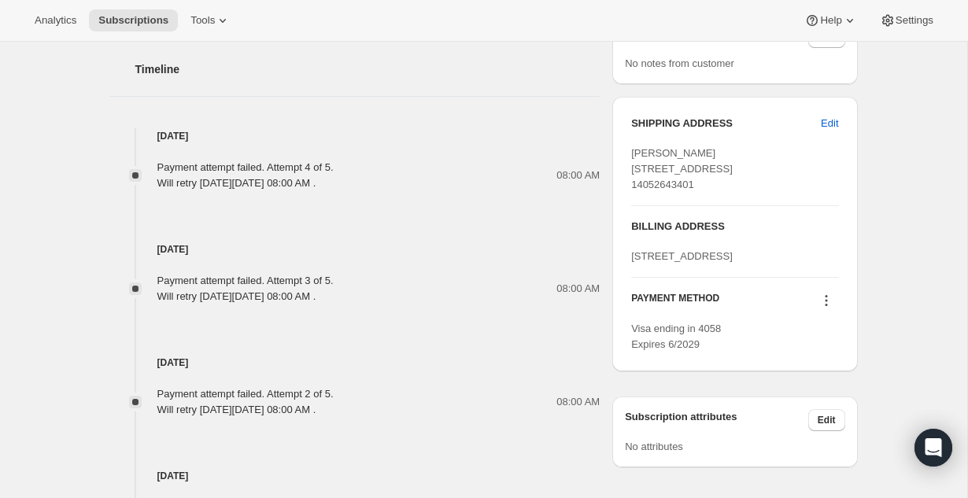
scroll to position [798, 0]
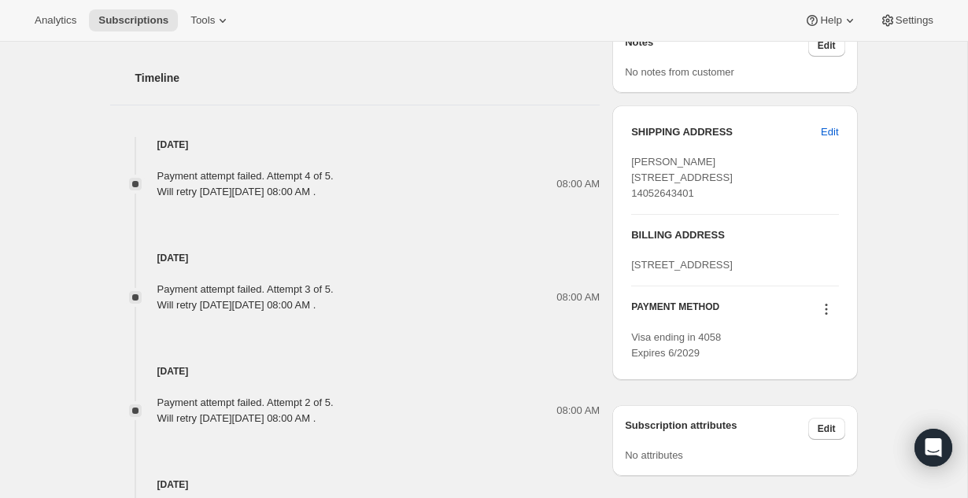
click at [624, 162] on div "SHIPPING ADDRESS Edit [PERSON_NAME] [STREET_ADDRESS] 14052643401 BILLING ADDRES…" at bounding box center [734, 242] width 245 height 275
drag, startPoint x: 637, startPoint y: 176, endPoint x: 681, endPoint y: 195, distance: 48.3
click at [682, 195] on span "[PERSON_NAME] [STREET_ADDRESS] 14052643401" at bounding box center [682, 177] width 102 height 43
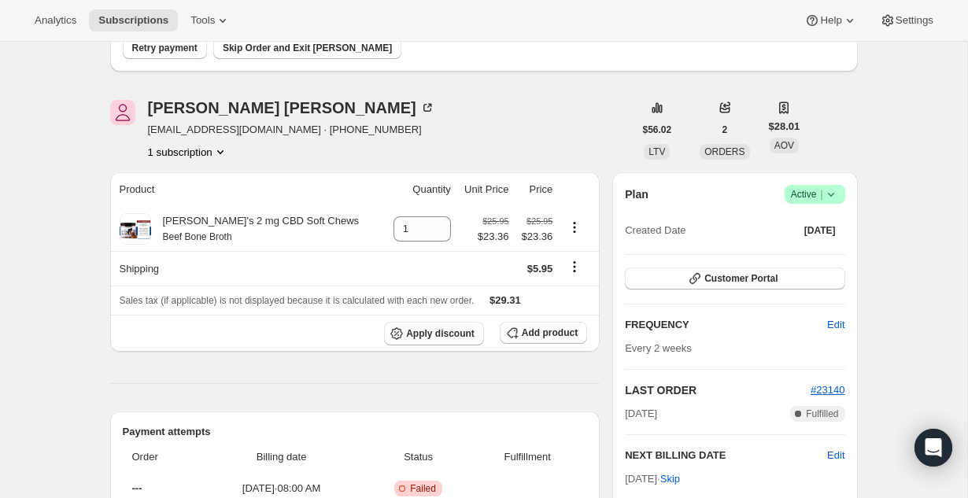
scroll to position [0, 0]
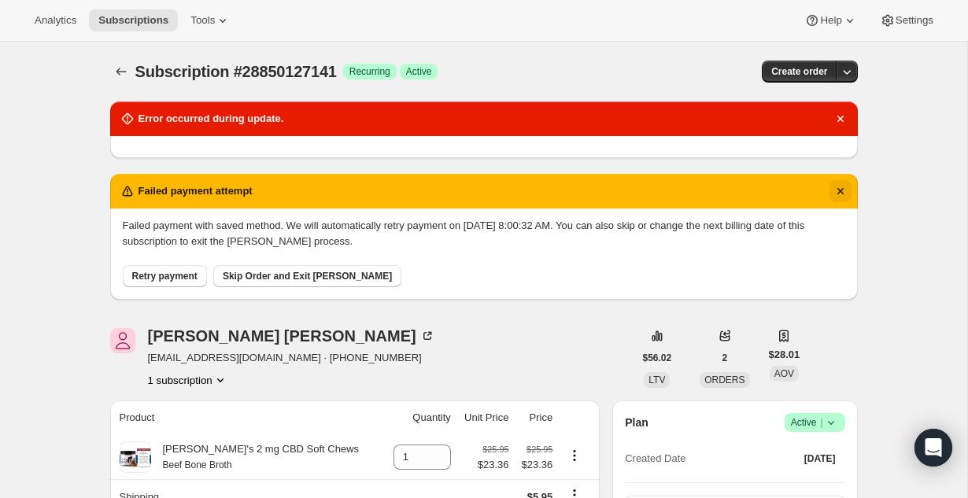
click at [837, 188] on icon "Dismiss notification" at bounding box center [840, 191] width 6 height 6
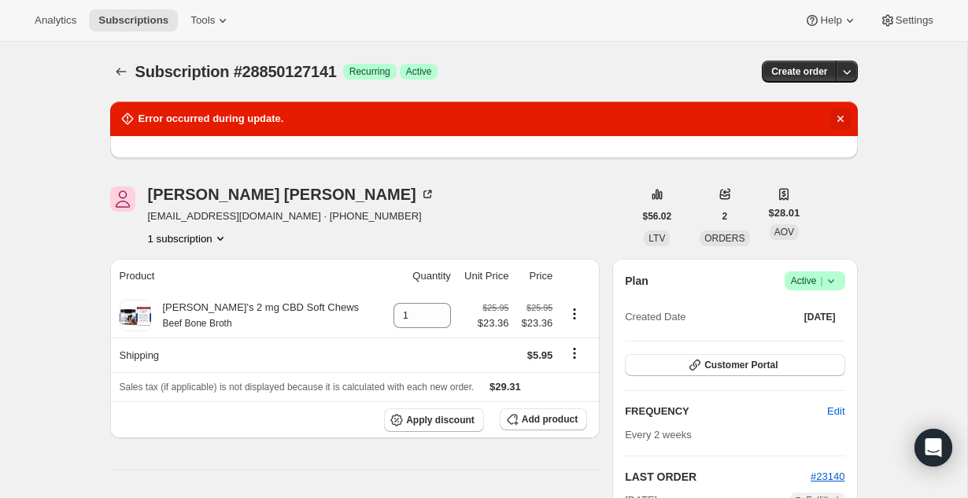
click at [841, 116] on icon "Dismiss notification" at bounding box center [840, 119] width 6 height 6
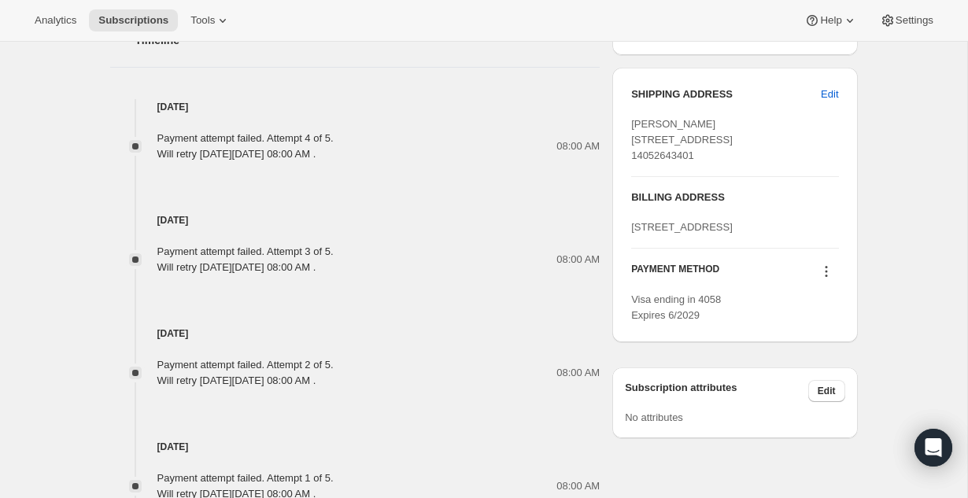
scroll to position [689, 0]
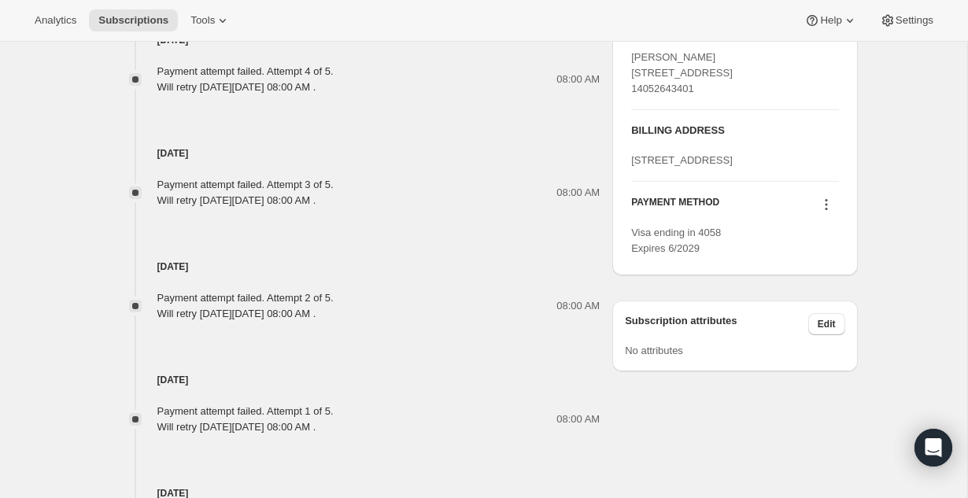
click at [822, 213] on icon at bounding box center [827, 205] width 16 height 16
click at [793, 342] on button "Add credit card" at bounding box center [823, 350] width 120 height 25
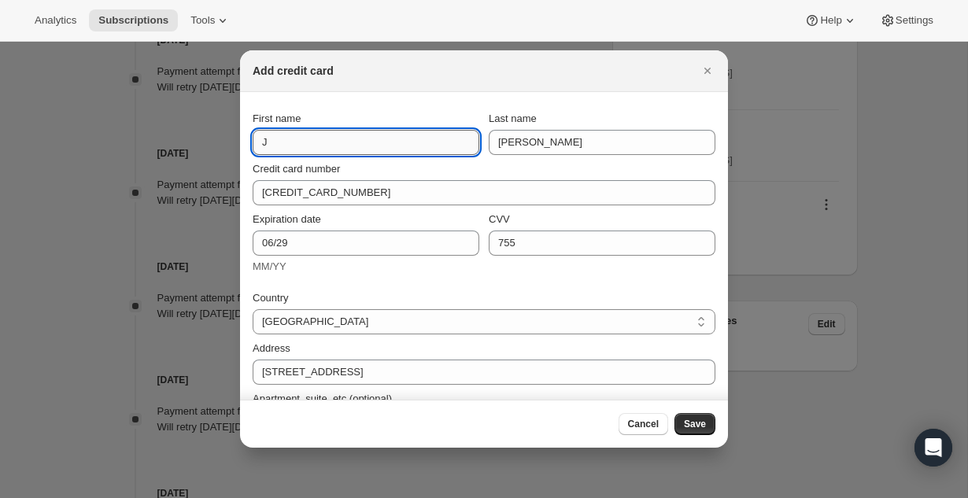
click at [331, 141] on input "J" at bounding box center [366, 142] width 227 height 25
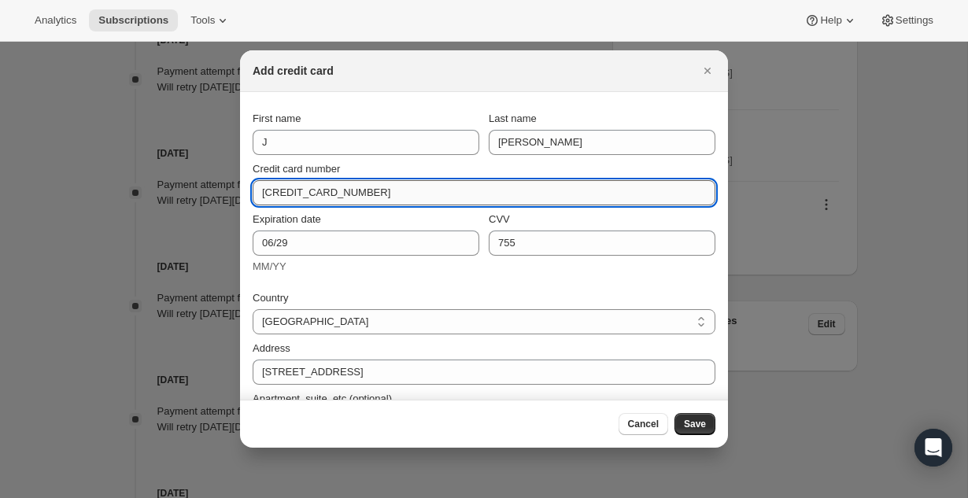
click at [272, 180] on input "[CREDIT_CARD_NUMBER]" at bounding box center [478, 192] width 450 height 25
click at [350, 196] on input "[CREDIT_CARD_NUMBER]" at bounding box center [478, 192] width 450 height 25
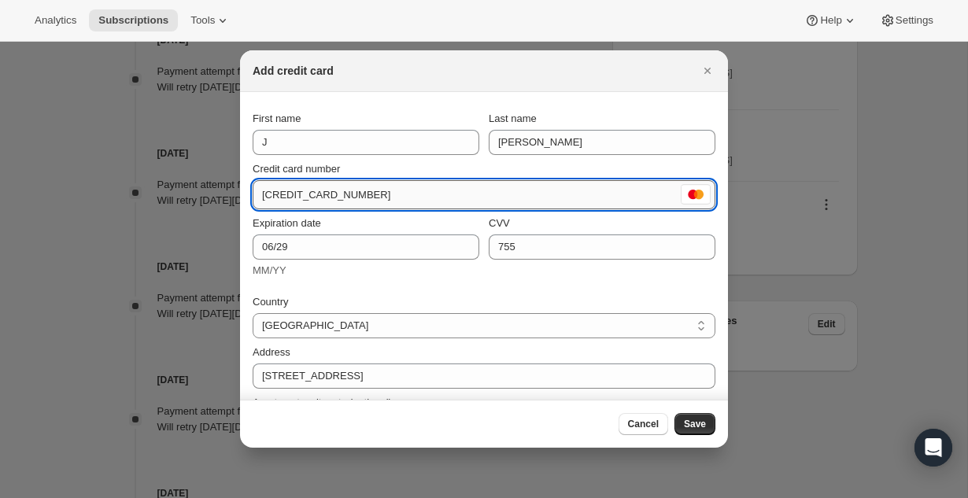
click at [294, 191] on input "[CREDIT_CARD_NUMBER]" at bounding box center [465, 195] width 425 height 25
click at [350, 194] on input "[CREDIT_CARD_NUMBER]" at bounding box center [465, 195] width 425 height 25
type input "[CREDIT_CARD_NUMBER]"
click at [311, 285] on div "Country [GEOGRAPHIC_DATA] [GEOGRAPHIC_DATA] [GEOGRAPHIC_DATA] [GEOGRAPHIC_DATA]…" at bounding box center [484, 412] width 463 height 255
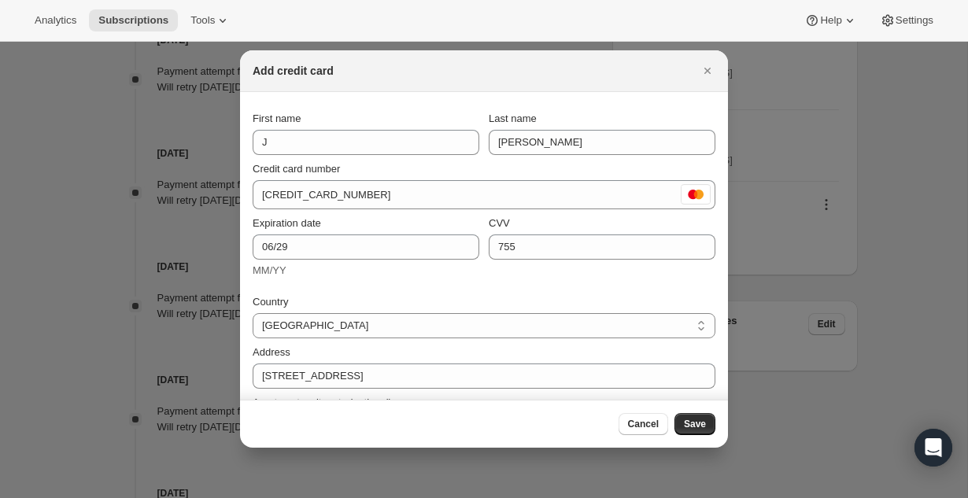
scroll to position [35, 0]
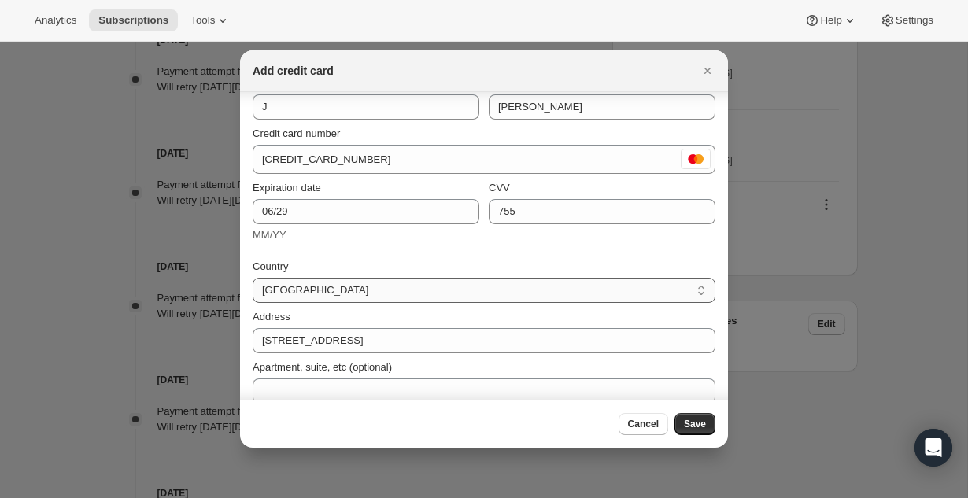
click at [300, 289] on select "[GEOGRAPHIC_DATA] [GEOGRAPHIC_DATA] [GEOGRAPHIC_DATA] [GEOGRAPHIC_DATA] [GEOGRA…" at bounding box center [484, 290] width 463 height 25
select select "US"
click at [253, 278] on select "[GEOGRAPHIC_DATA] [GEOGRAPHIC_DATA] [GEOGRAPHIC_DATA] [GEOGRAPHIC_DATA] [GEOGRA…" at bounding box center [484, 290] width 463 height 25
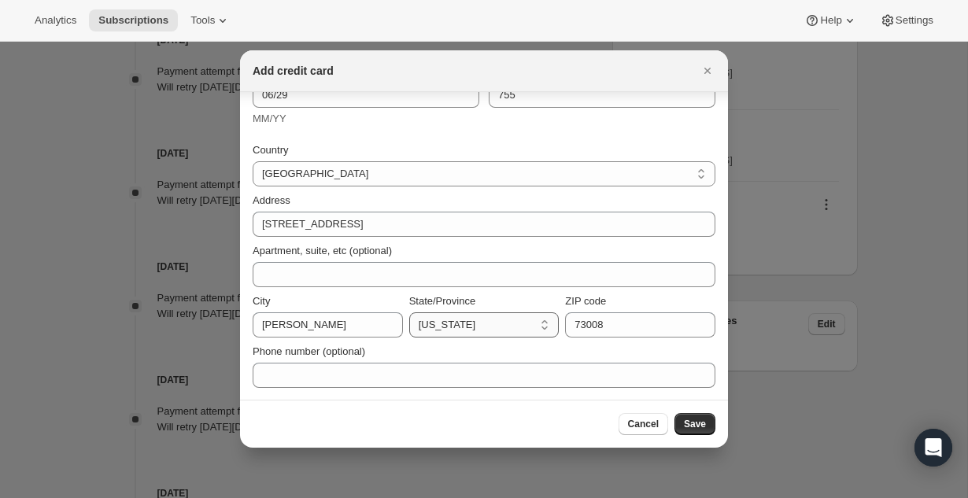
click at [479, 326] on select "[US_STATE] [US_STATE] [US_STATE] [US_STATE] [US_STATE] [US_STATE] [US_STATE] [U…" at bounding box center [484, 324] width 150 height 25
select select "OK"
click at [409, 312] on select "[US_STATE] [US_STATE] [US_STATE] [US_STATE] [US_STATE] [US_STATE] [US_STATE] [U…" at bounding box center [484, 324] width 150 height 25
click at [464, 396] on section "First name J Last name [PERSON_NAME] Credit card number [CREDIT_CARD_NUMBER] Ex…" at bounding box center [484, 170] width 488 height 460
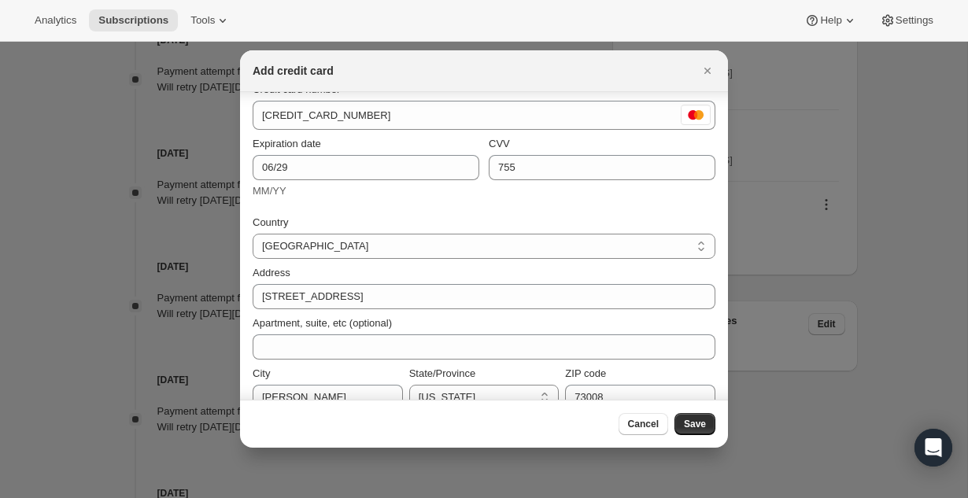
scroll to position [70, 0]
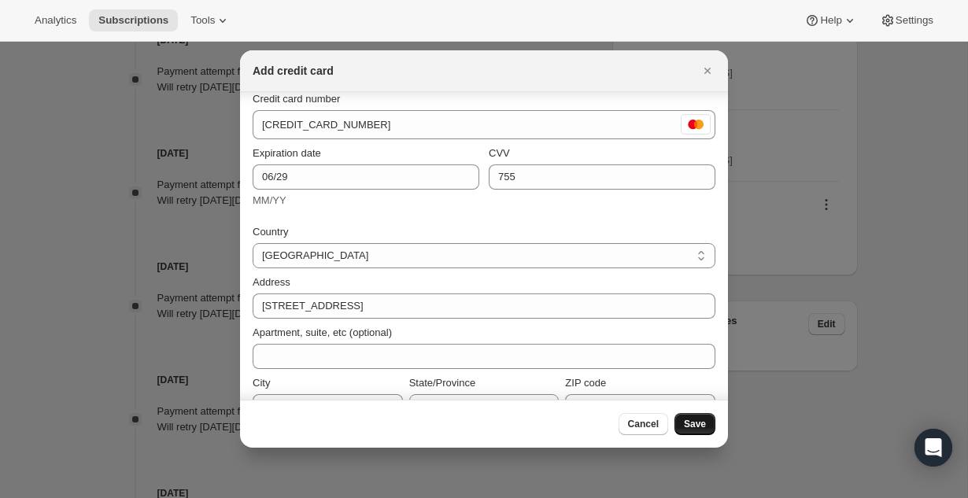
click at [708, 426] on button "Save" at bounding box center [695, 424] width 41 height 22
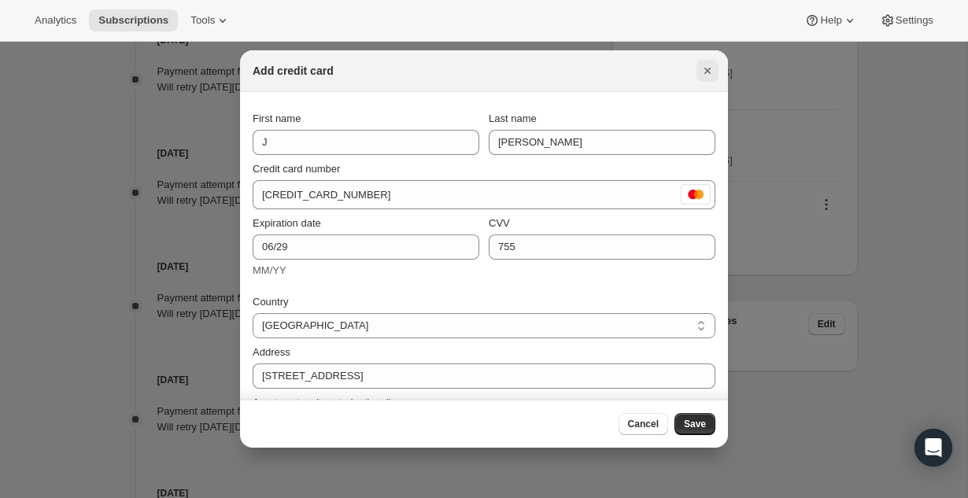
click at [705, 66] on icon "Close" at bounding box center [708, 71] width 16 height 16
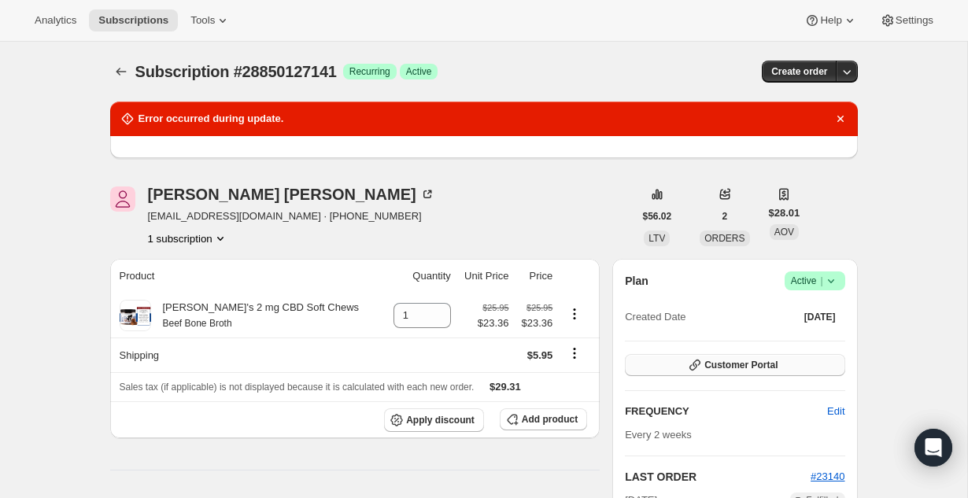
click at [708, 363] on span "Customer Portal" at bounding box center [740, 365] width 73 height 13
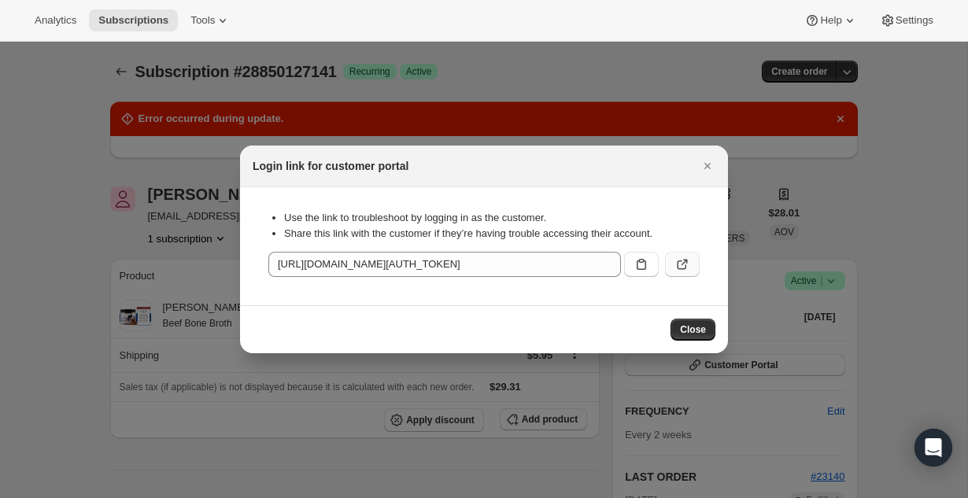
click at [684, 261] on icon ":rcb:" at bounding box center [683, 265] width 16 height 16
click at [703, 167] on icon "Close" at bounding box center [708, 166] width 16 height 16
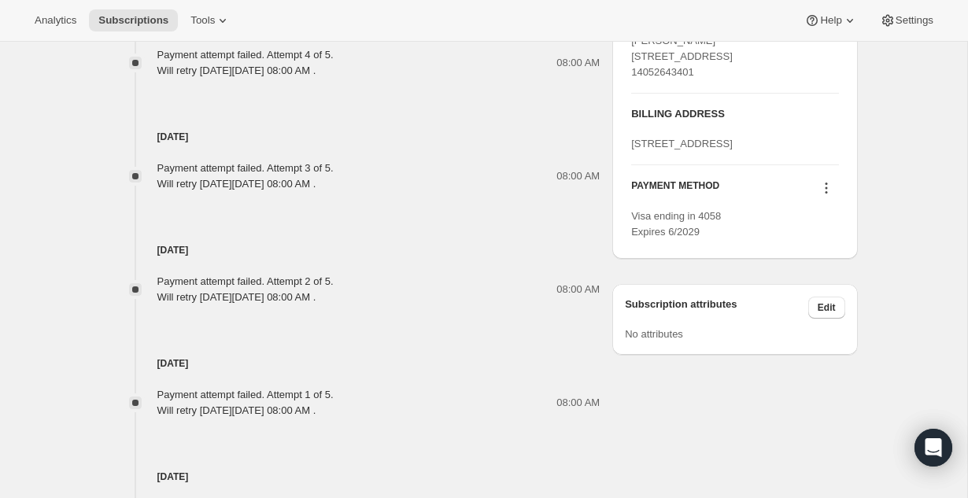
scroll to position [770, 0]
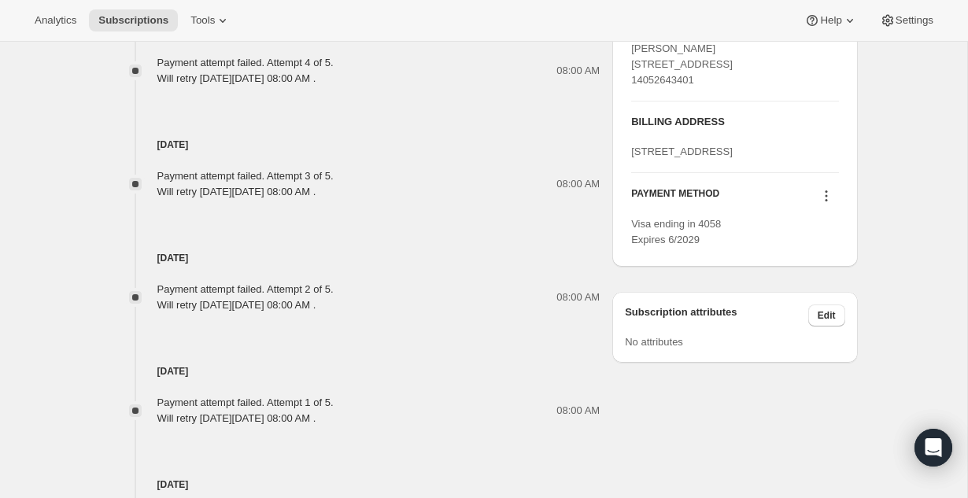
click at [823, 204] on icon at bounding box center [827, 196] width 16 height 16
click at [802, 346] on span "Add credit card" at bounding box center [801, 342] width 68 height 12
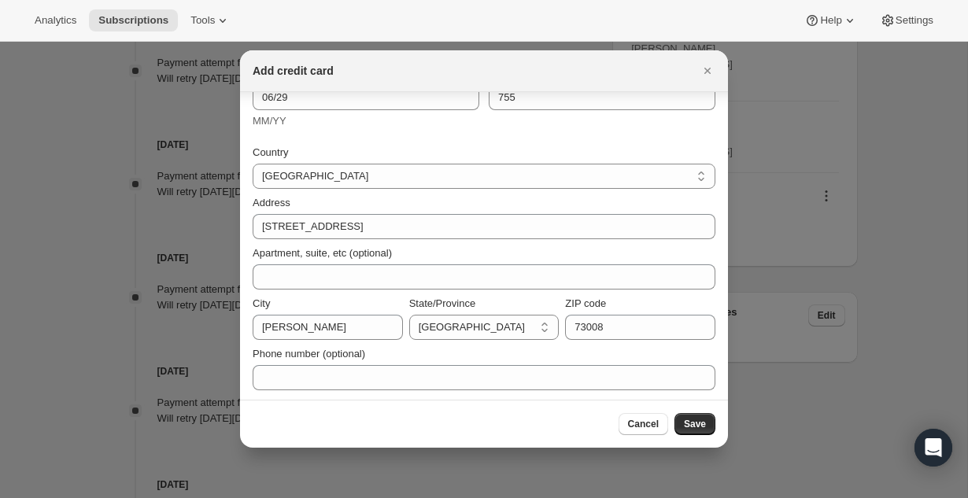
scroll to position [149, 0]
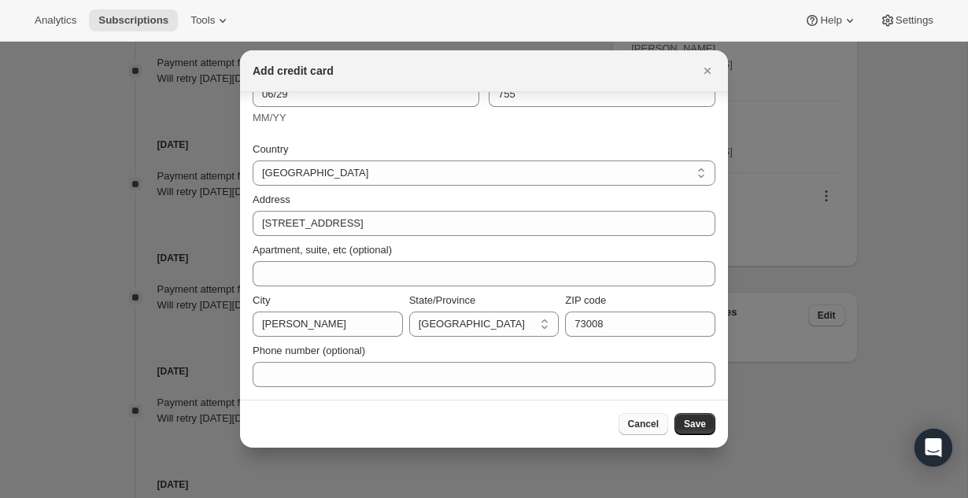
click at [645, 428] on span "Cancel" at bounding box center [643, 424] width 31 height 13
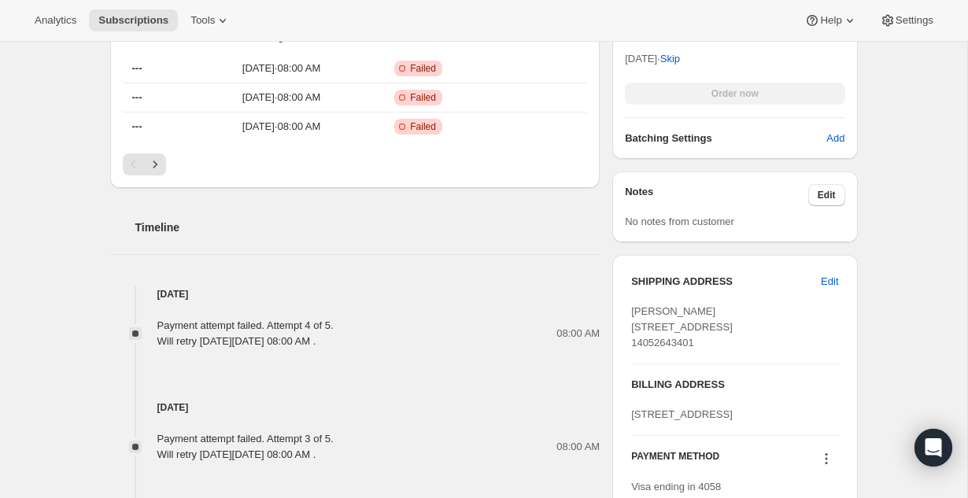
scroll to position [496, 0]
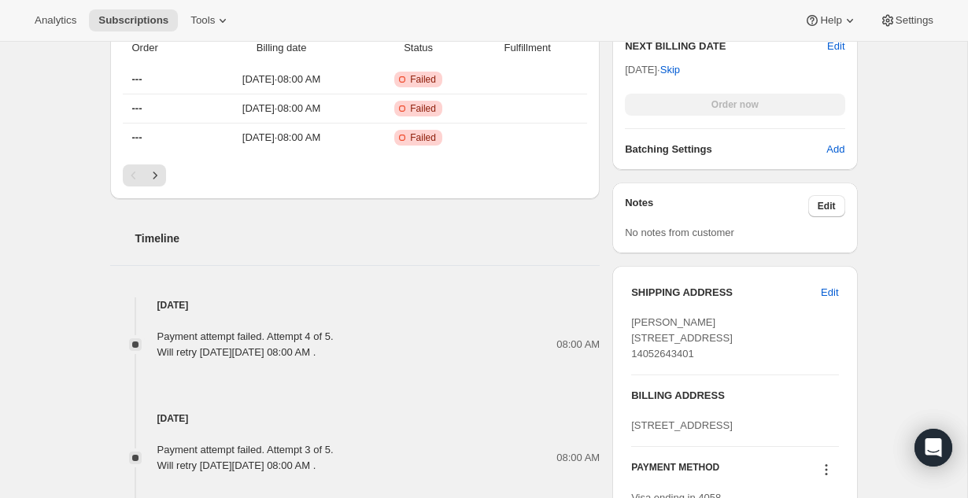
drag, startPoint x: 742, startPoint y: 350, endPoint x: 625, endPoint y: 312, distance: 123.5
click at [622, 312] on div "SHIPPING ADDRESS Edit [PERSON_NAME] [STREET_ADDRESS] 14052643401 BILLING ADDRES…" at bounding box center [734, 403] width 245 height 275
copy span "[PERSON_NAME] [STREET_ADDRESS]"
click at [892, 345] on div "Subscription #28850127141. This page is ready Subscription #28850127141 Success…" at bounding box center [483, 244] width 967 height 1397
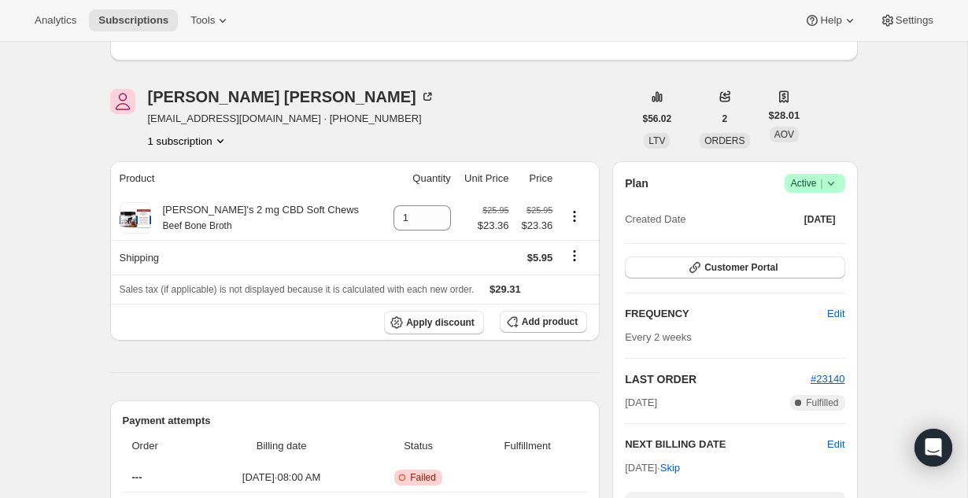
scroll to position [0, 0]
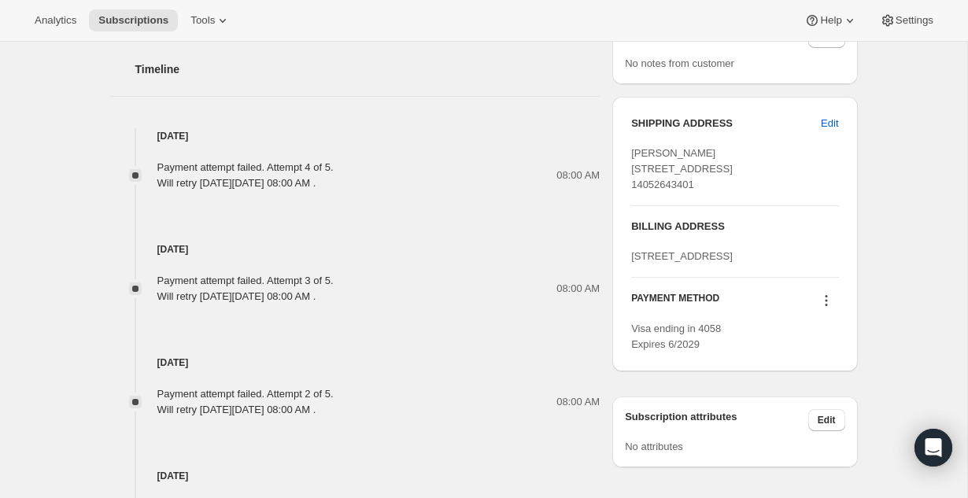
scroll to position [681, 0]
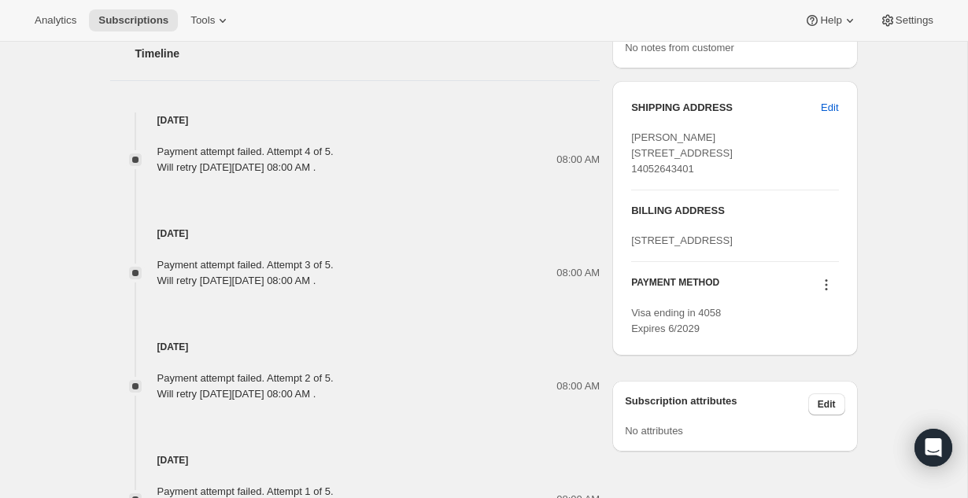
click at [826, 287] on icon at bounding box center [826, 285] width 2 height 2
click at [797, 438] on span "Add credit card" at bounding box center [822, 431] width 110 height 16
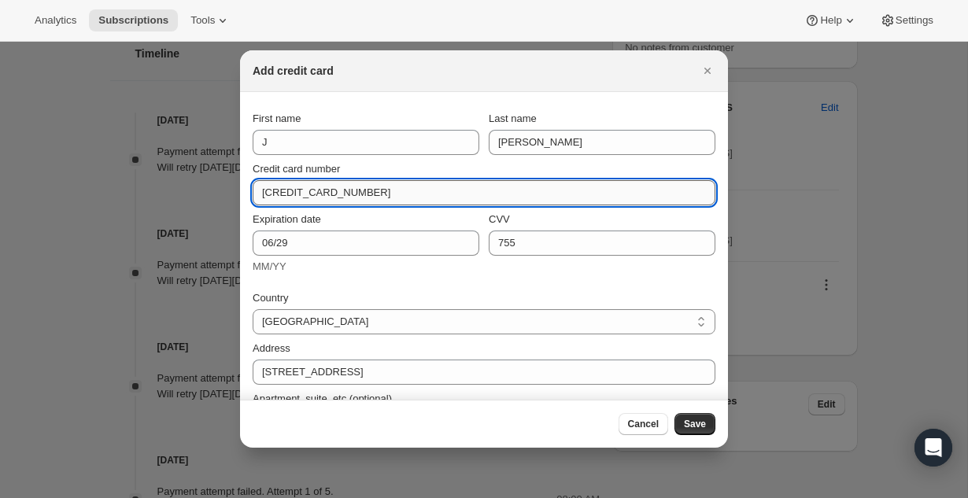
click at [347, 187] on input "[CREDIT_CARD_NUMBER]" at bounding box center [478, 192] width 450 height 25
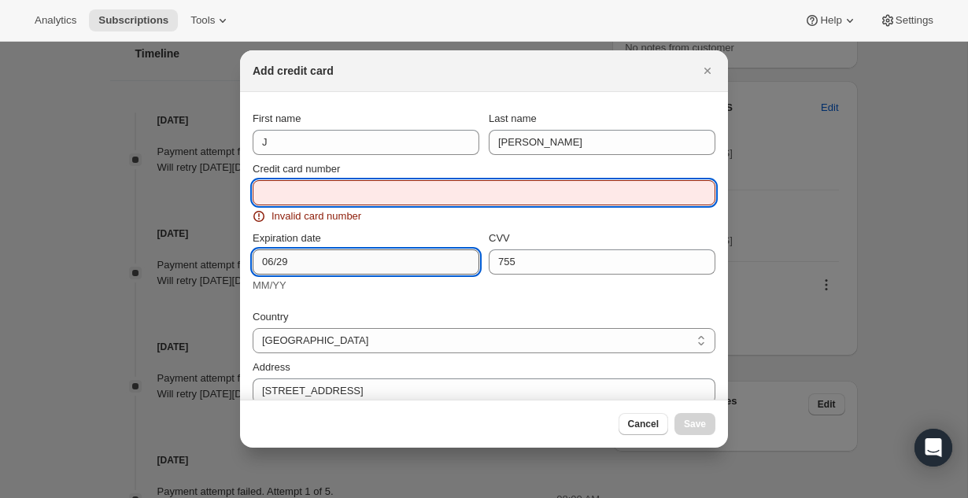
click at [353, 253] on input "06/29" at bounding box center [366, 262] width 227 height 25
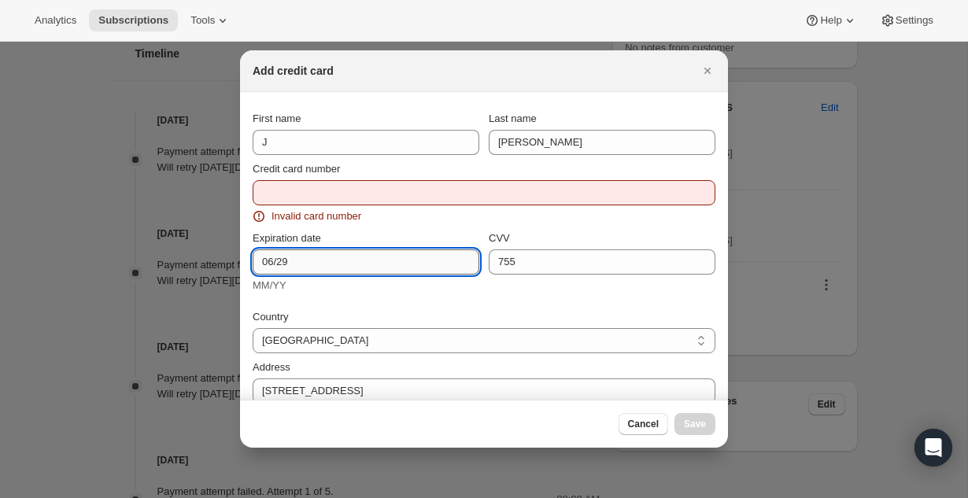
click at [353, 253] on input "06/29" at bounding box center [366, 262] width 227 height 25
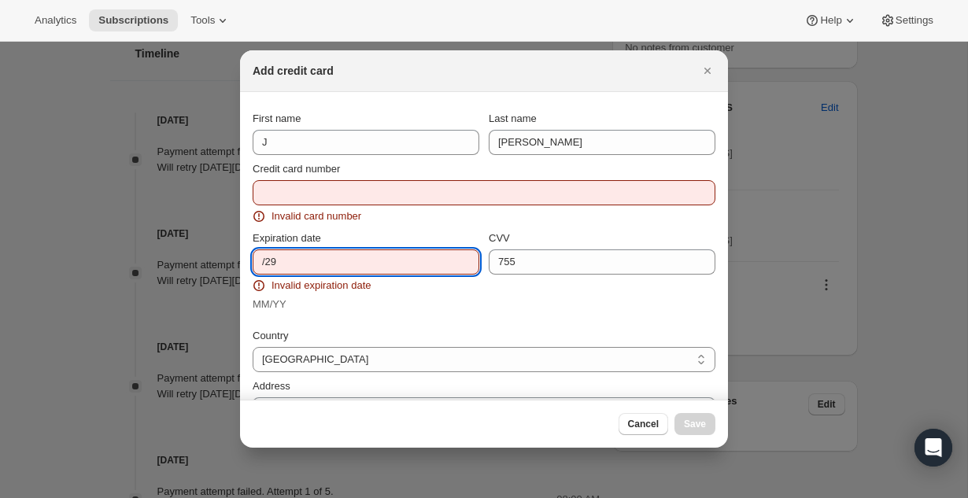
click at [353, 253] on input "/29" at bounding box center [366, 262] width 227 height 25
drag, startPoint x: 296, startPoint y: 270, endPoint x: 265, endPoint y: 267, distance: 30.9
click at [265, 267] on input "29" at bounding box center [366, 262] width 227 height 25
type input "2"
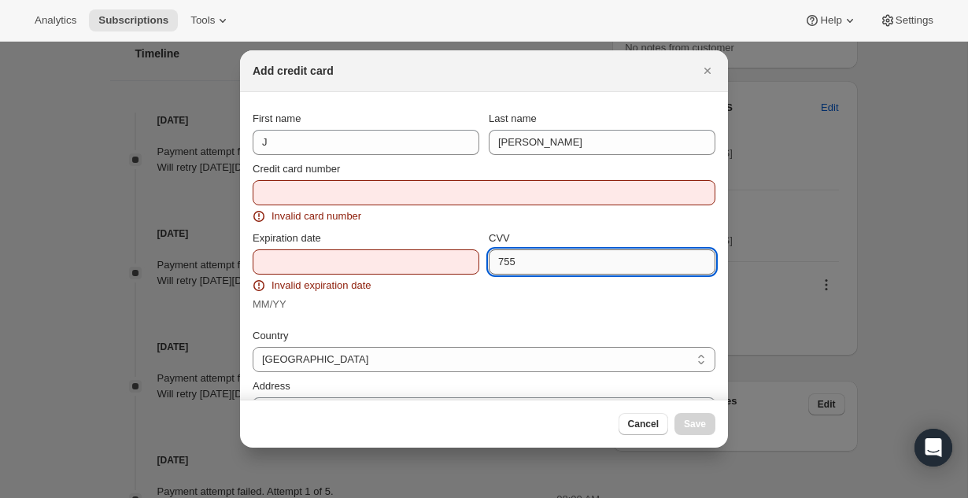
click at [529, 256] on input "755" at bounding box center [602, 262] width 227 height 25
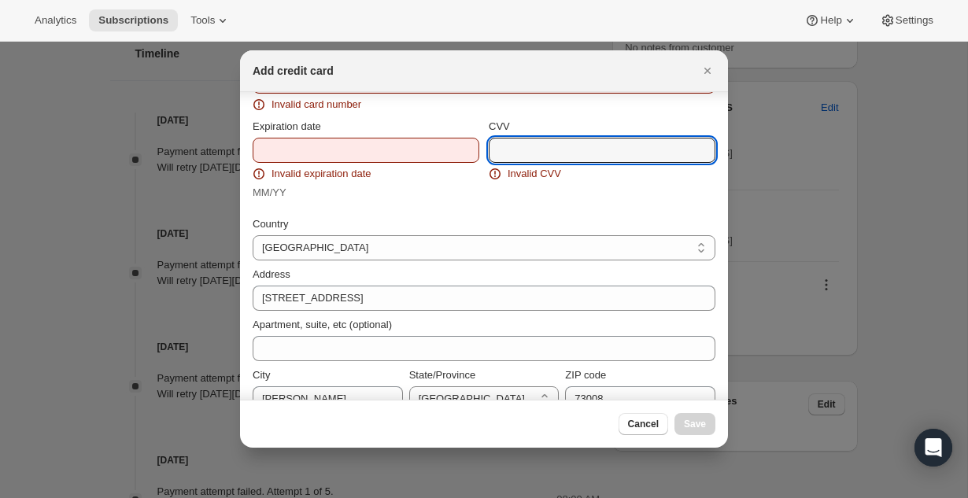
scroll to position [131, 0]
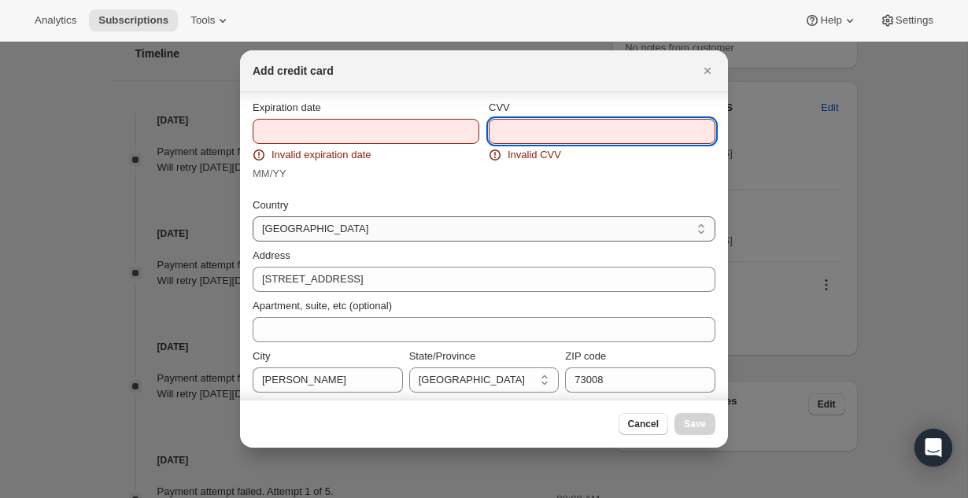
click at [352, 231] on select "[GEOGRAPHIC_DATA] [GEOGRAPHIC_DATA] [GEOGRAPHIC_DATA] [GEOGRAPHIC_DATA] [GEOGRA…" at bounding box center [484, 228] width 463 height 25
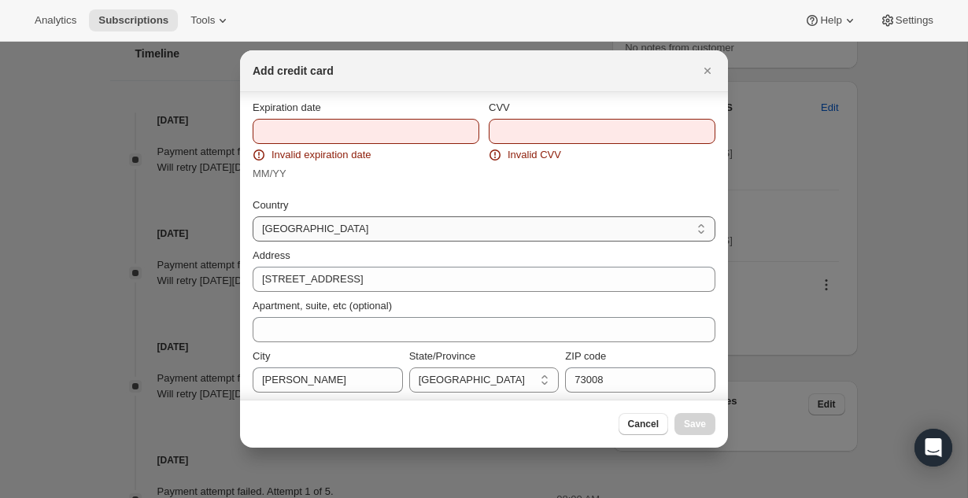
select select "US"
click at [253, 216] on select "[GEOGRAPHIC_DATA] [GEOGRAPHIC_DATA] [GEOGRAPHIC_DATA] [GEOGRAPHIC_DATA] [GEOGRA…" at bounding box center [484, 228] width 463 height 25
select select "AL"
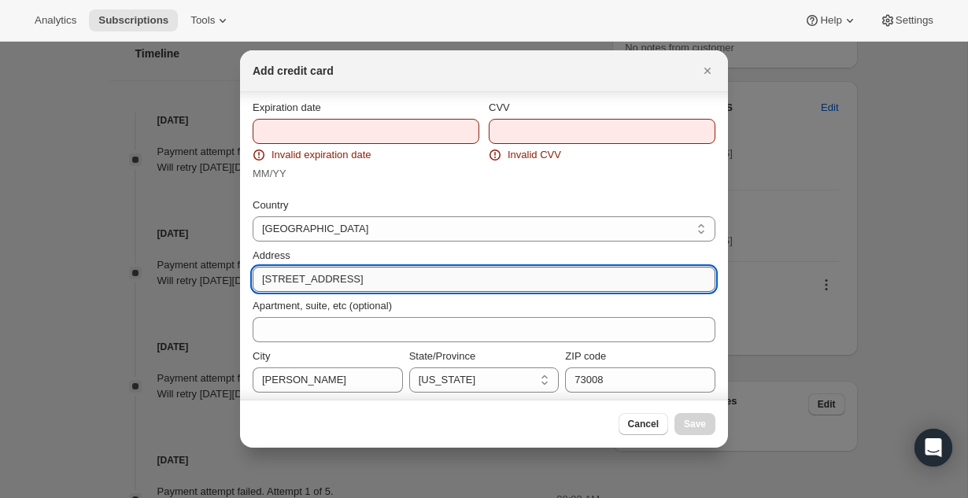
click at [357, 277] on input "[STREET_ADDRESS]" at bounding box center [484, 279] width 463 height 25
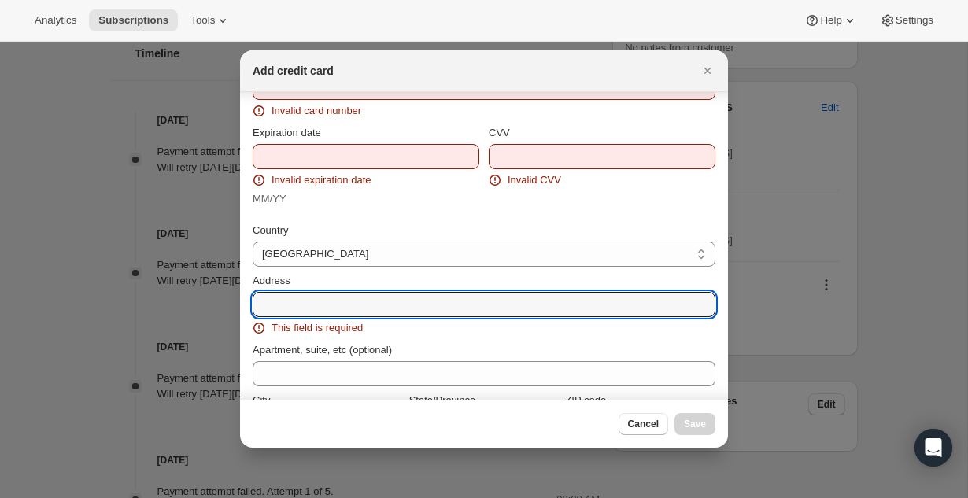
scroll to position [0, 0]
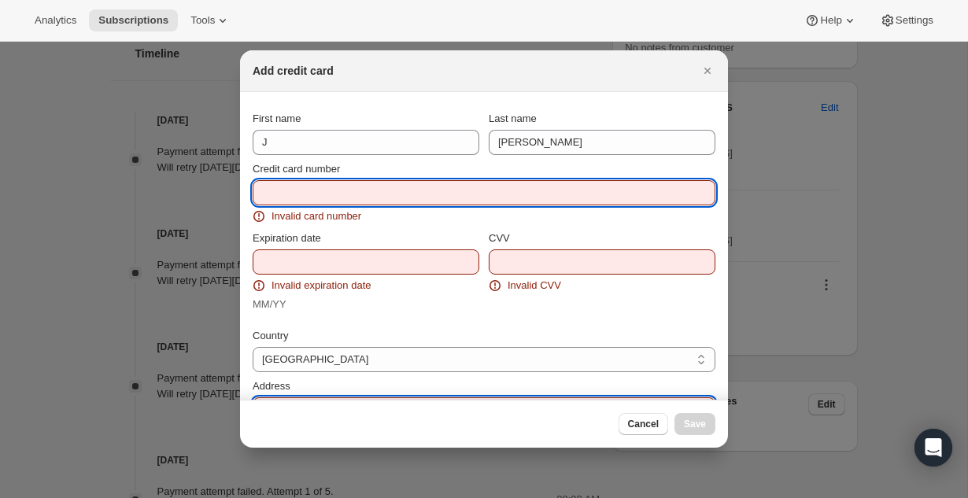
click at [401, 205] on input "Credit card number" at bounding box center [478, 192] width 450 height 25
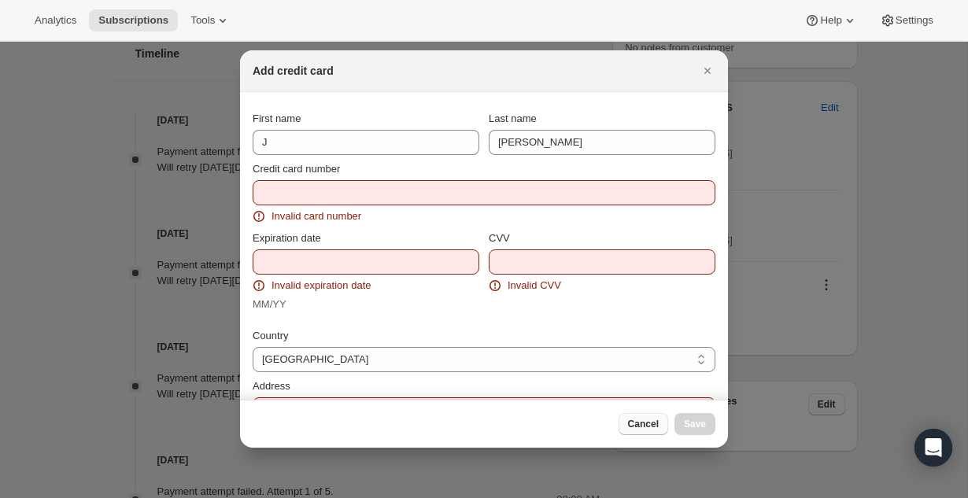
click at [634, 426] on span "Cancel" at bounding box center [643, 424] width 31 height 13
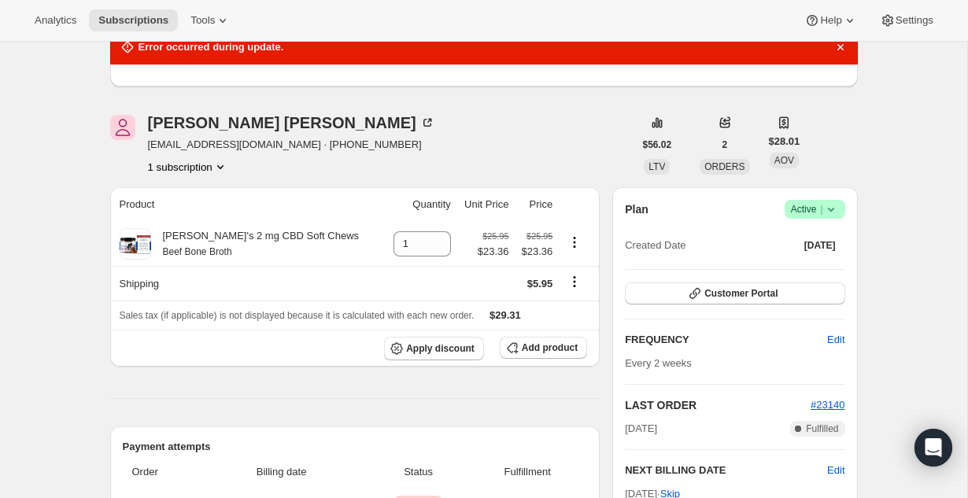
scroll to position [71, 0]
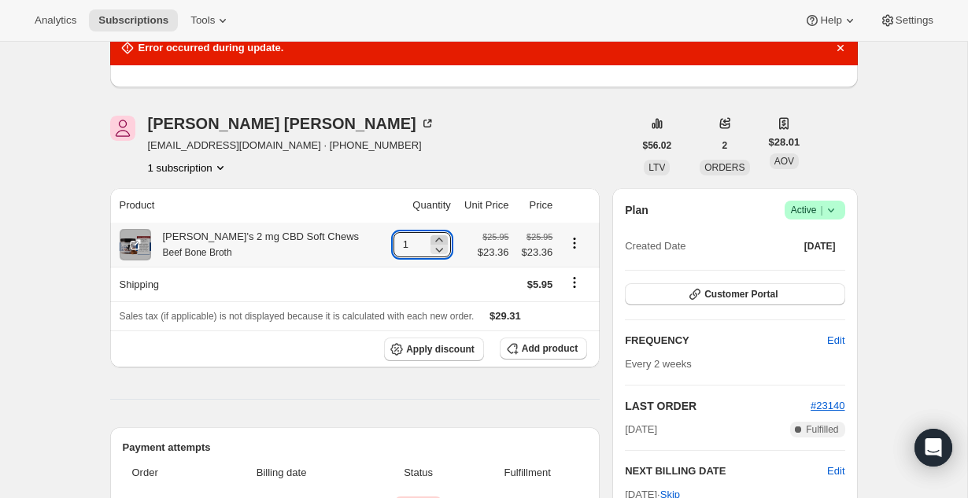
click at [431, 238] on icon at bounding box center [439, 240] width 16 height 16
type input "2"
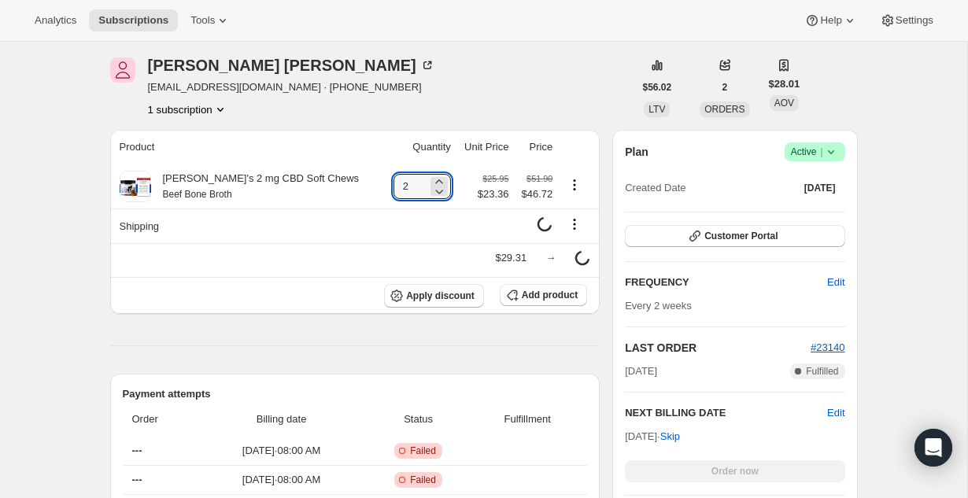
scroll to position [135, 0]
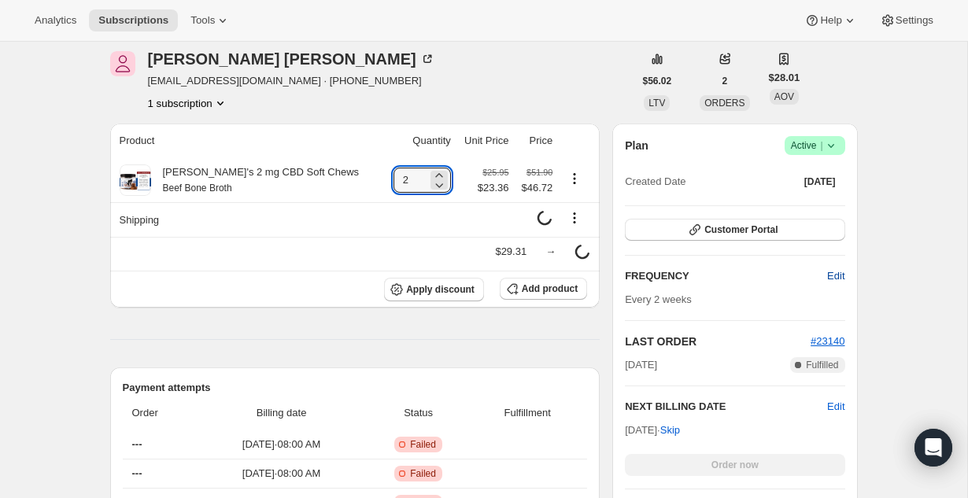
click at [834, 273] on span "Edit" at bounding box center [835, 276] width 17 height 16
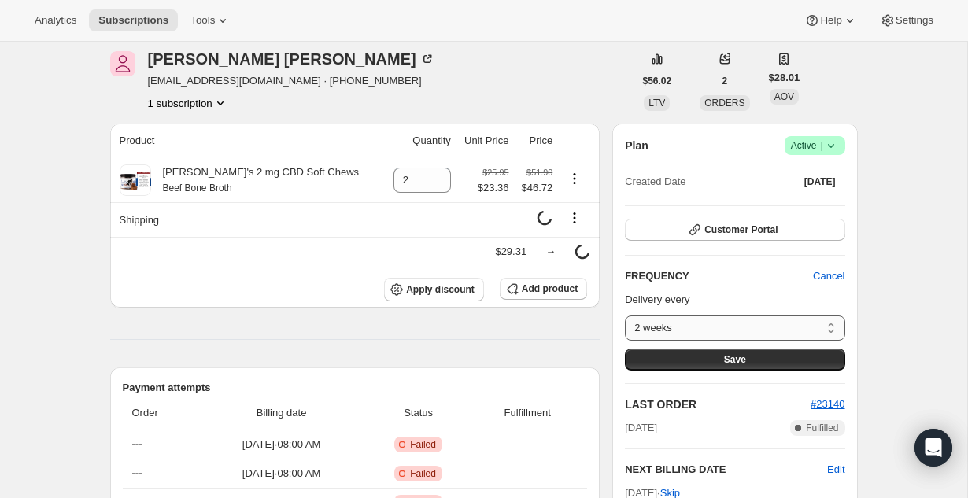
click at [830, 321] on select "2 weeks 4 weeks 6 weeks Custom..." at bounding box center [735, 328] width 220 height 25
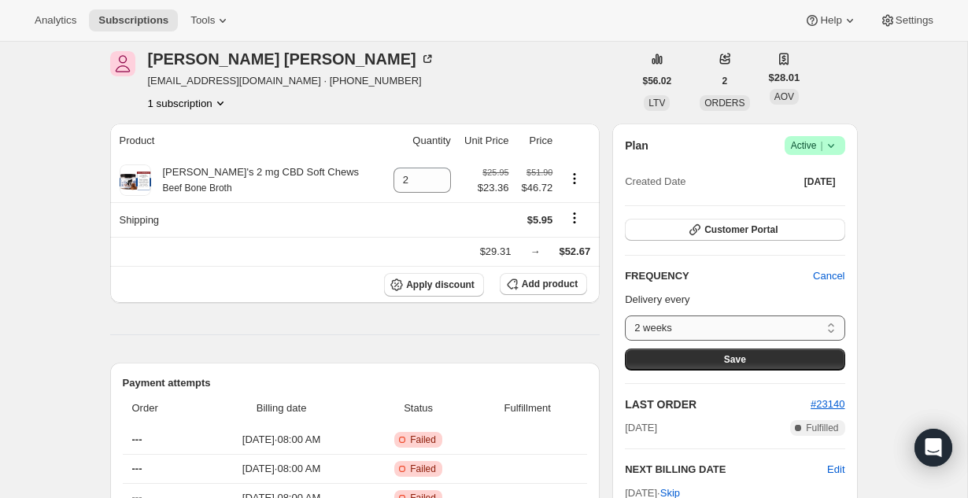
select select "WEEK#4"
click at [625, 316] on select "2 weeks 4 weeks 6 weeks Custom..." at bounding box center [735, 328] width 220 height 25
click at [747, 355] on button "Save" at bounding box center [735, 360] width 220 height 22
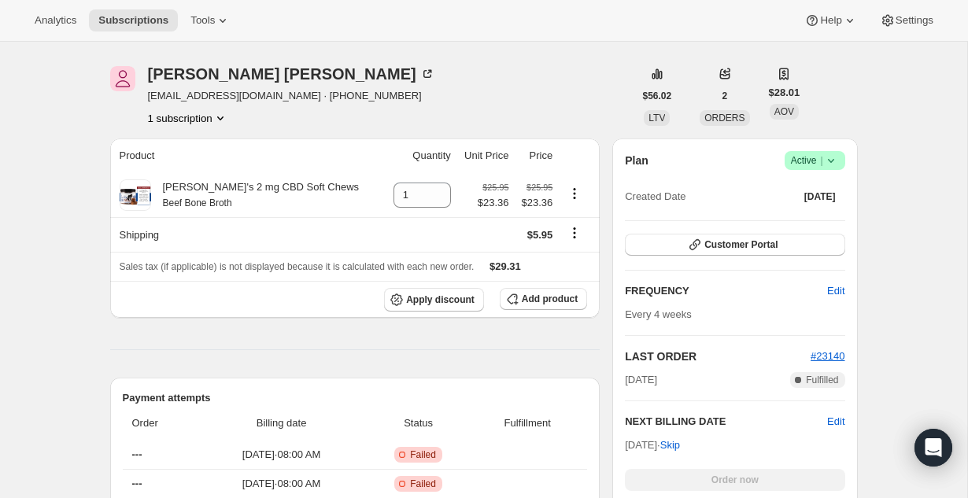
scroll to position [242, 0]
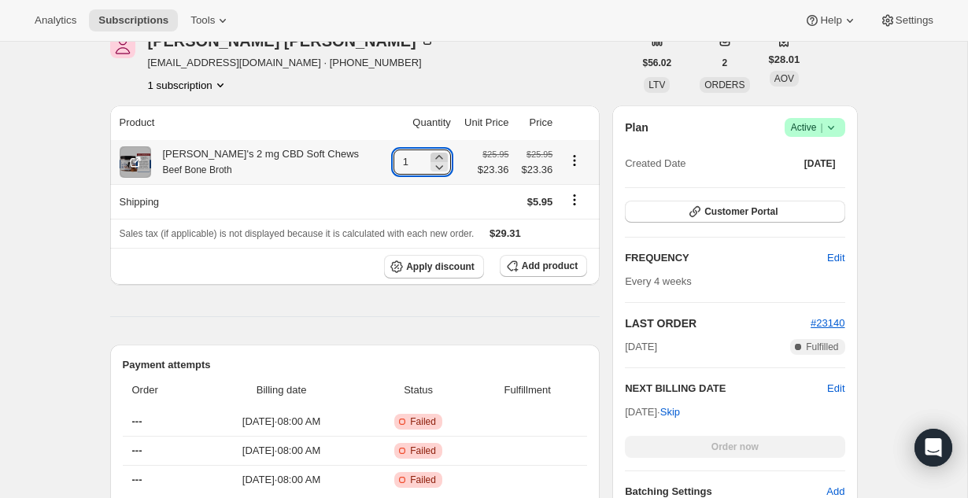
click at [435, 157] on icon at bounding box center [438, 157] width 7 height 4
type input "2"
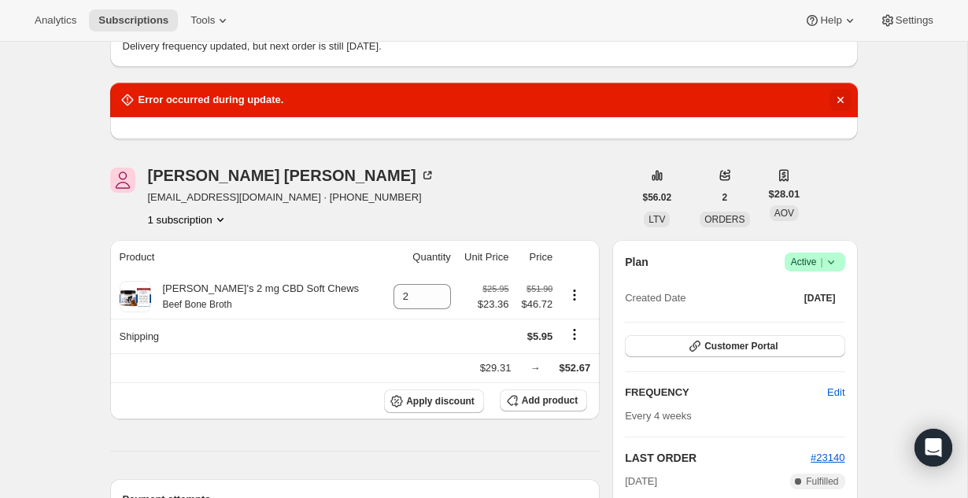
click at [843, 94] on icon "Dismiss notification" at bounding box center [841, 100] width 16 height 16
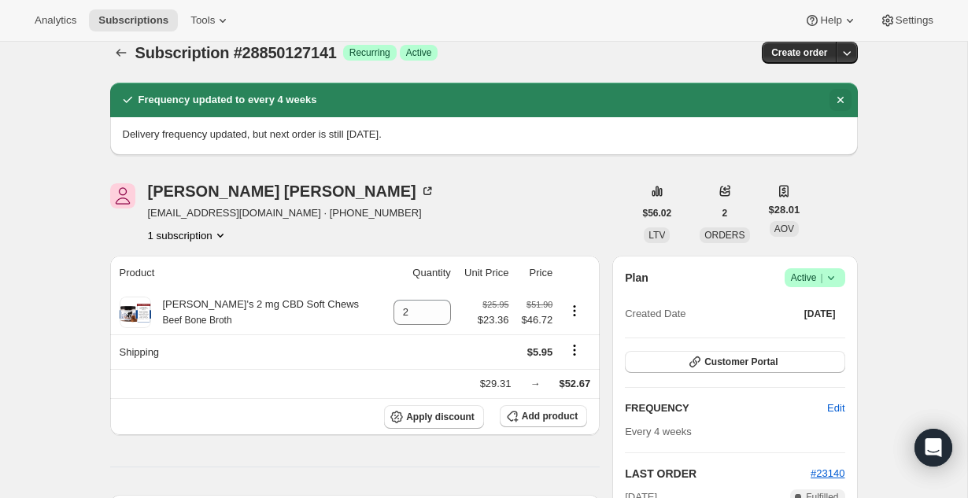
click at [845, 99] on icon "Dismiss notification" at bounding box center [841, 100] width 16 height 16
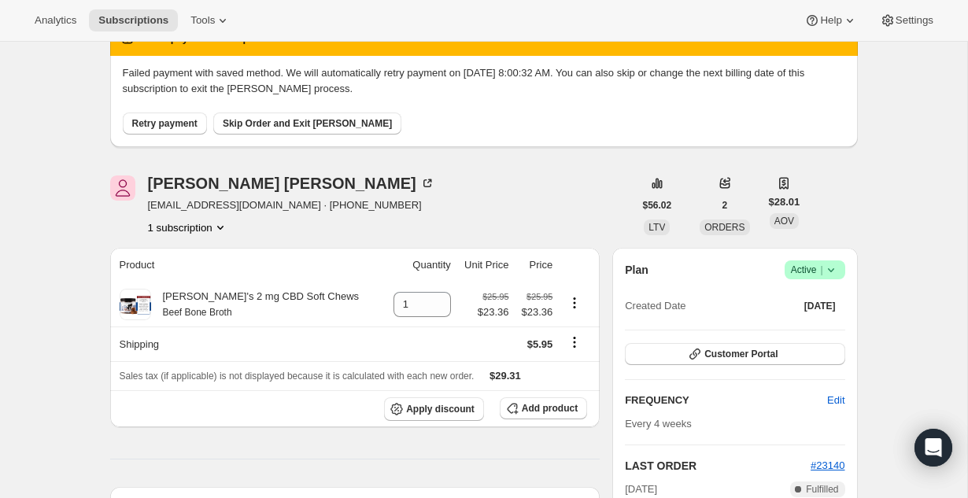
scroll to position [99, 0]
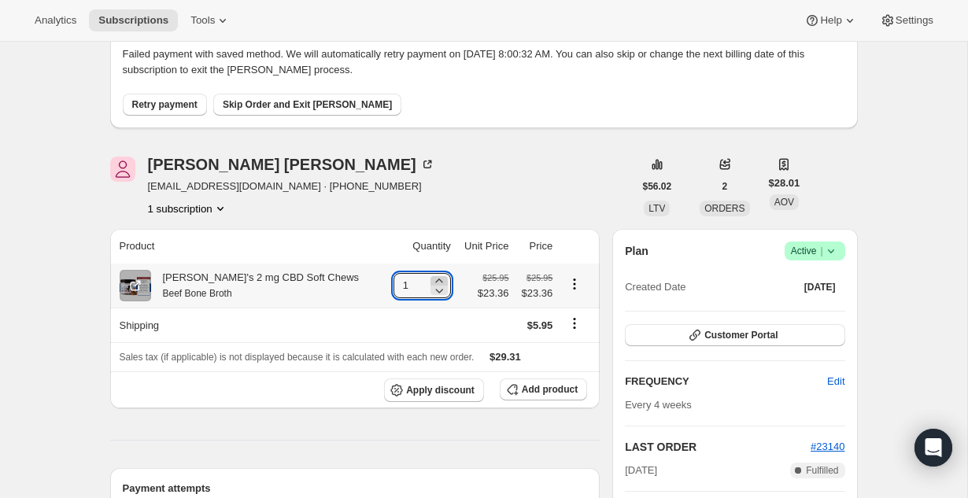
click at [431, 280] on icon at bounding box center [439, 281] width 16 height 16
type input "2"
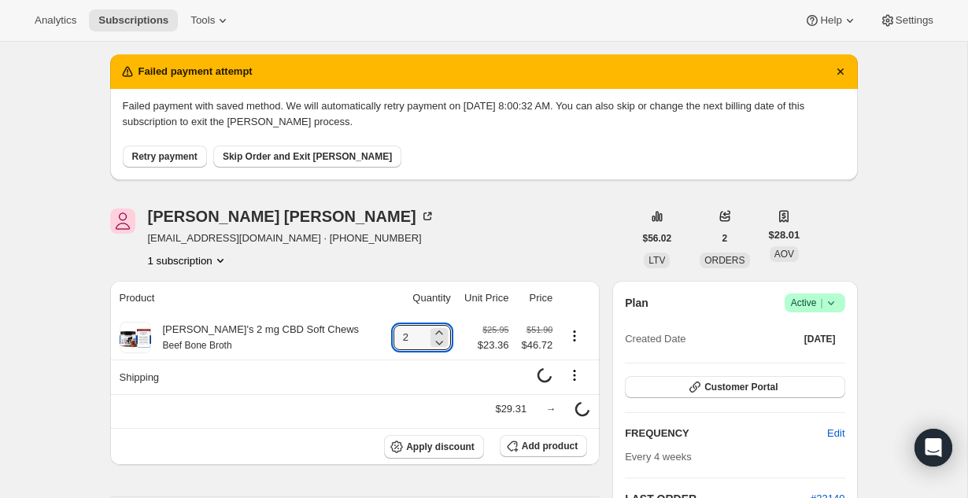
scroll to position [49, 0]
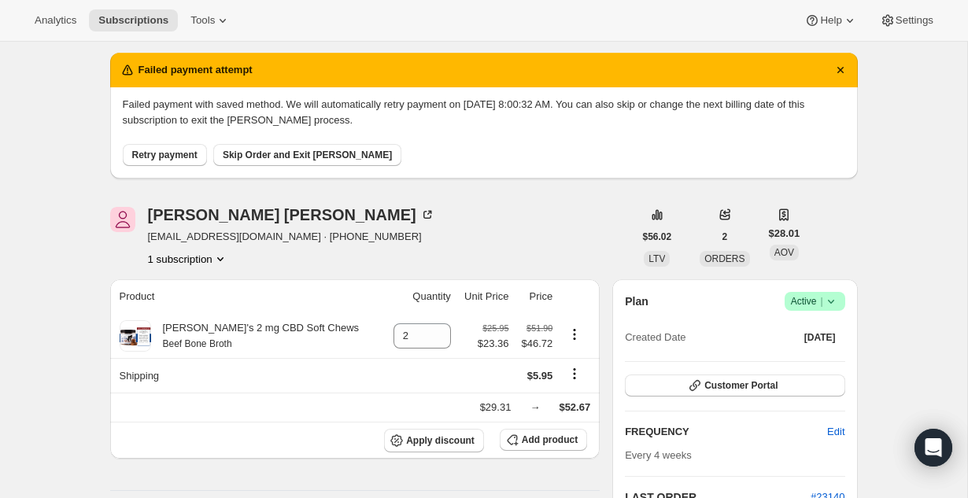
click at [476, 225] on div "Jennifer Edmonson jkberg7@gmail.com · +14052643401 1 subscription" at bounding box center [371, 237] width 523 height 60
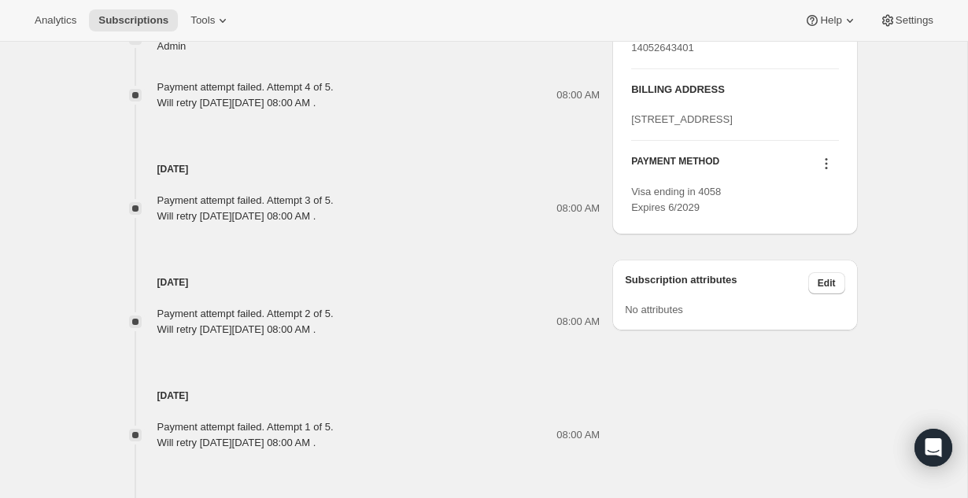
scroll to position [0, 0]
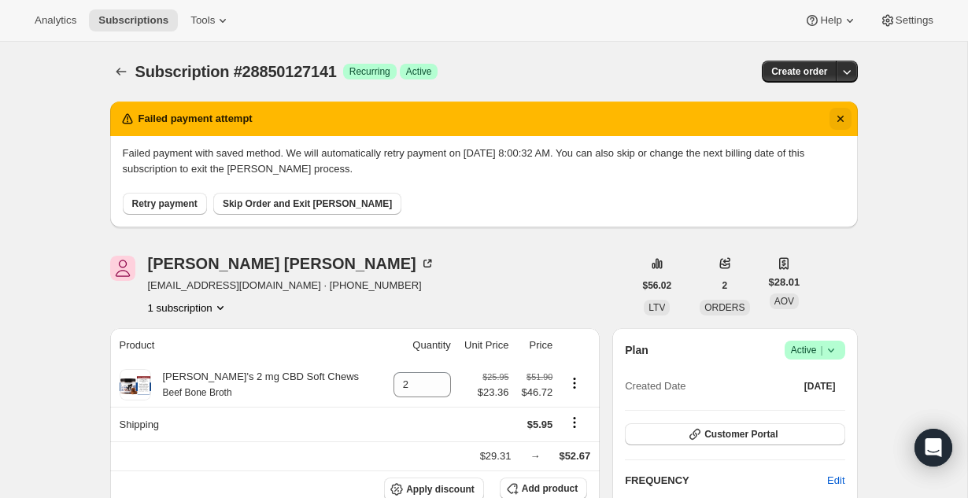
click at [844, 118] on icon "Dismiss notification" at bounding box center [841, 119] width 16 height 16
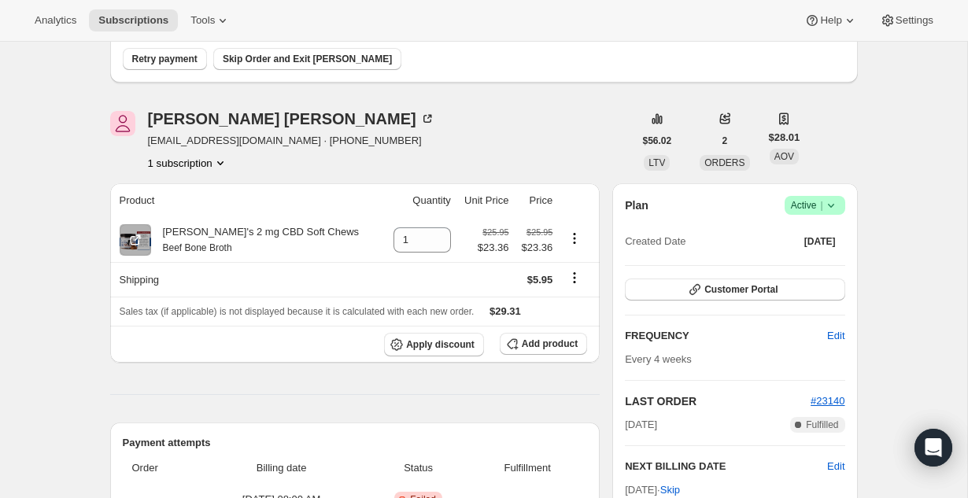
scroll to position [150, 0]
